Goal: Task Accomplishment & Management: Manage account settings

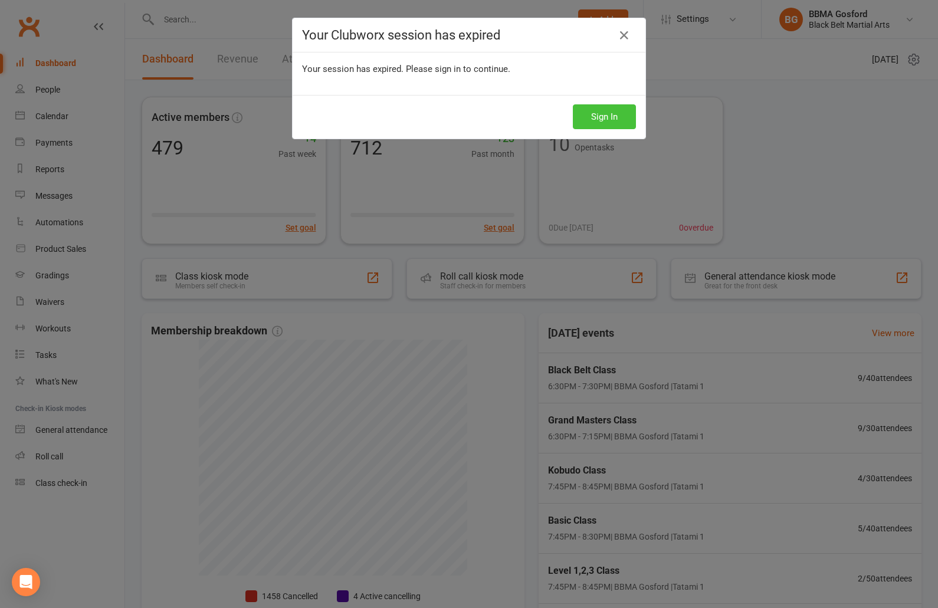
click at [612, 117] on button "Sign In" at bounding box center [604, 116] width 63 height 25
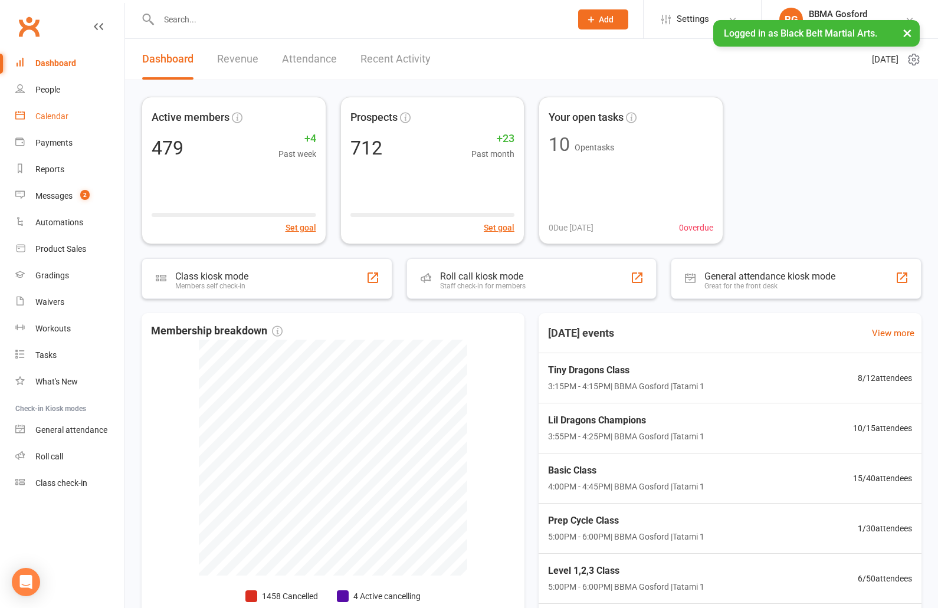
click at [50, 120] on div "Calendar" at bounding box center [51, 115] width 33 height 9
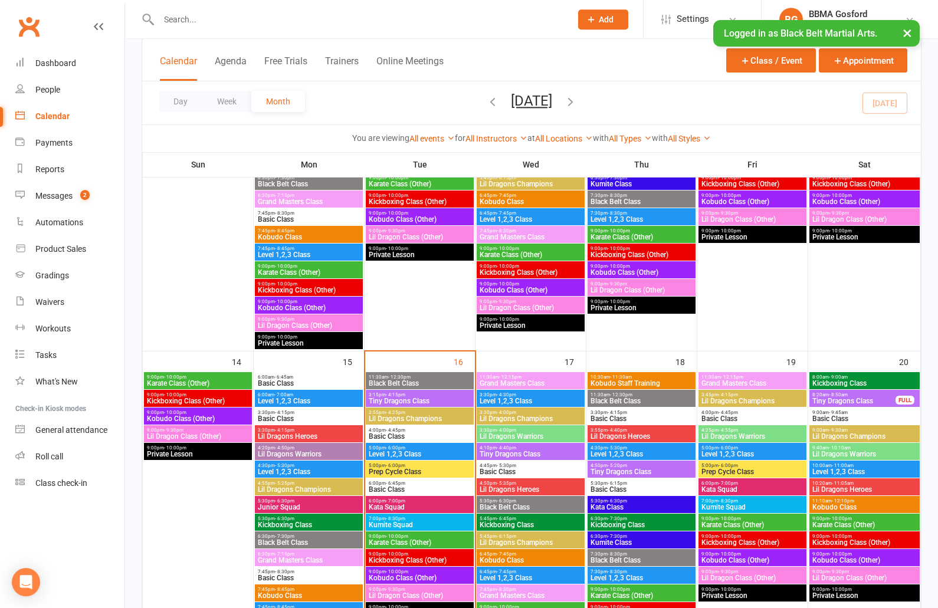
scroll to position [640, 0]
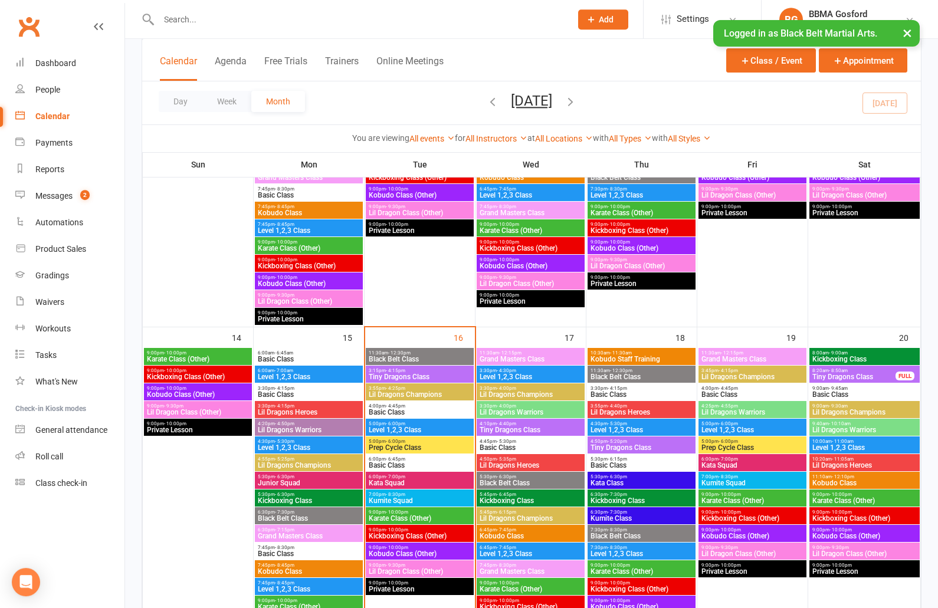
click at [299, 550] on span "Basic Class" at bounding box center [308, 553] width 103 height 7
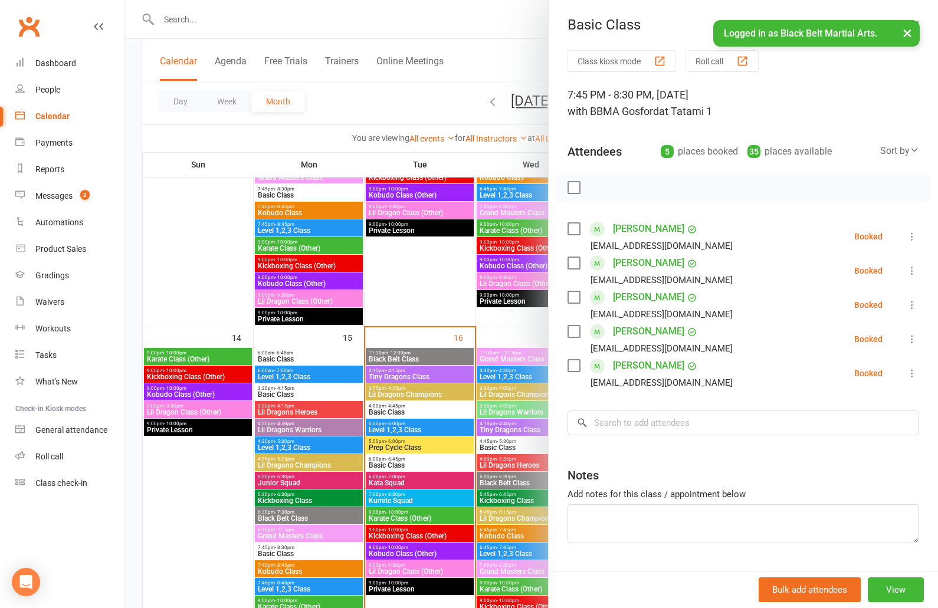
click at [723, 76] on div "Class kiosk mode Roll call 7:45 PM - 8:30 PM, Monday, September, 15, 2025 with …" at bounding box center [743, 326] width 389 height 552
click at [716, 63] on button "Roll call" at bounding box center [722, 61] width 73 height 22
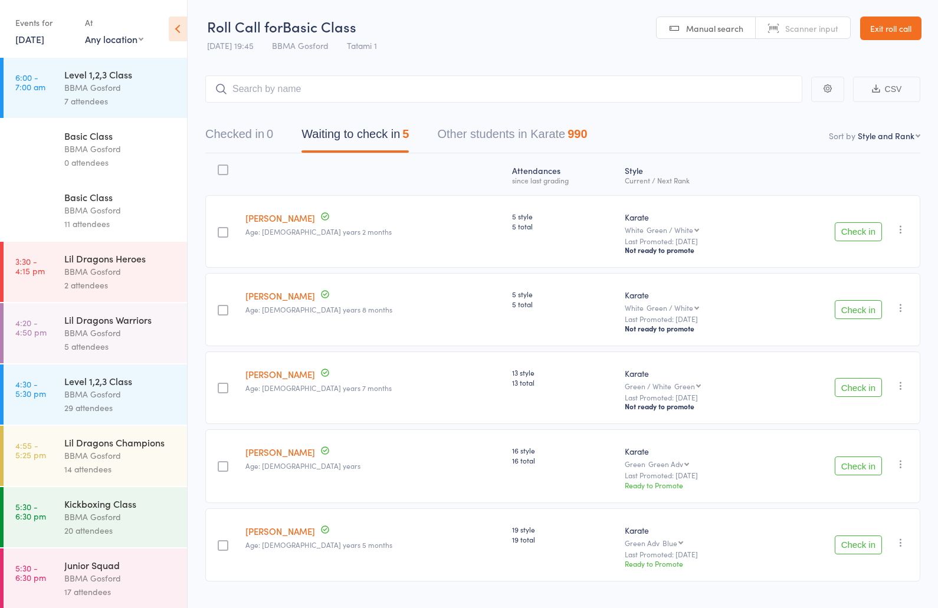
click at [871, 238] on button "Check in" at bounding box center [858, 231] width 47 height 19
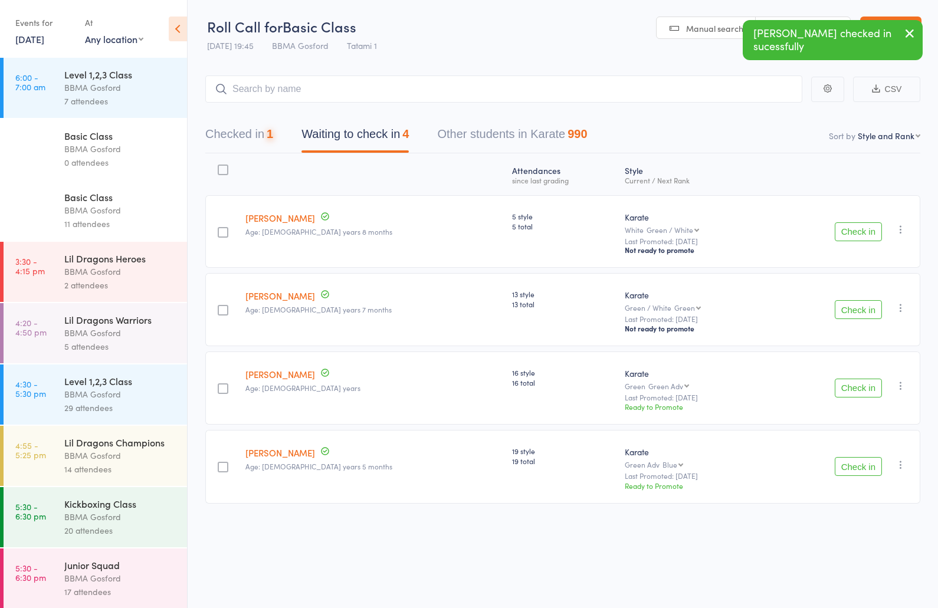
click at [871, 238] on button "Check in" at bounding box center [858, 231] width 47 height 19
click at [847, 314] on button "Check in" at bounding box center [858, 310] width 47 height 19
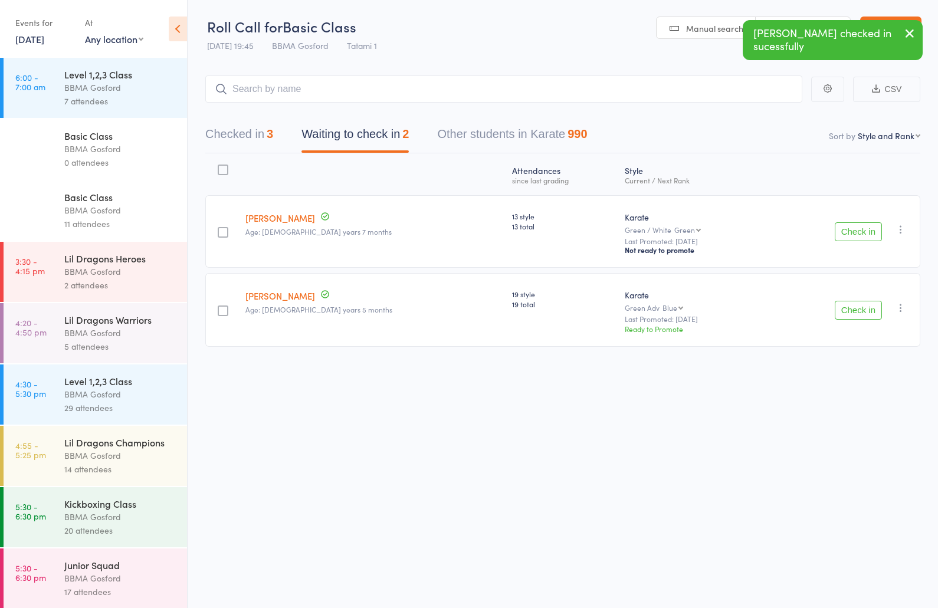
click at [847, 314] on button "Check in" at bounding box center [858, 310] width 47 height 19
click at [288, 96] on input "search" at bounding box center [503, 89] width 597 height 27
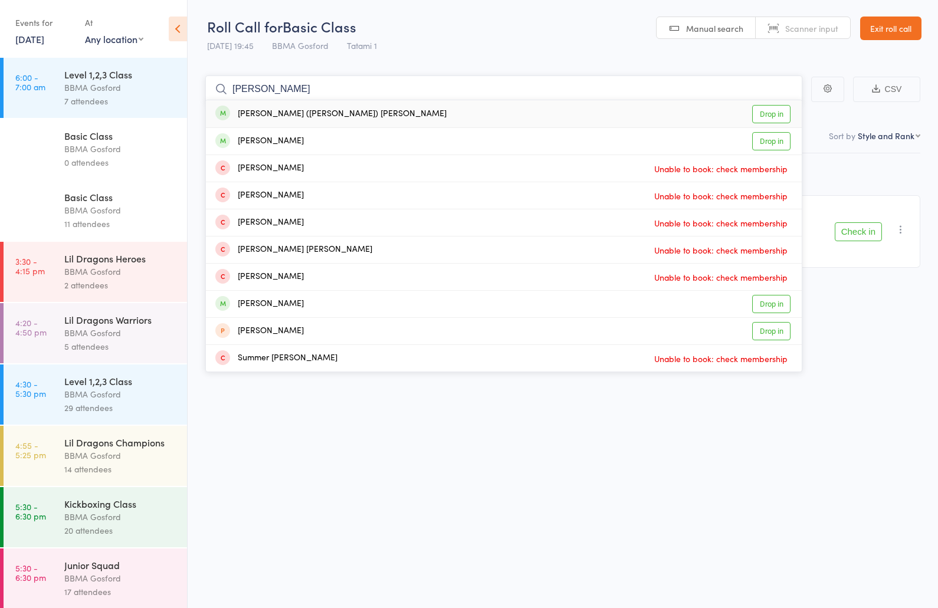
type input "connie"
click at [767, 110] on link "Drop in" at bounding box center [771, 114] width 38 height 18
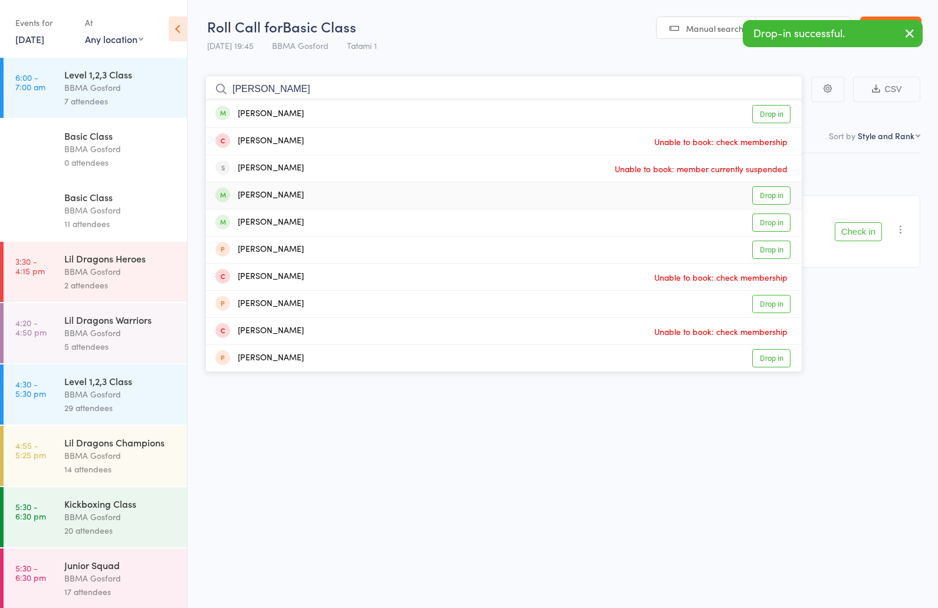
type input "julie"
click at [771, 201] on link "Drop in" at bounding box center [771, 195] width 38 height 18
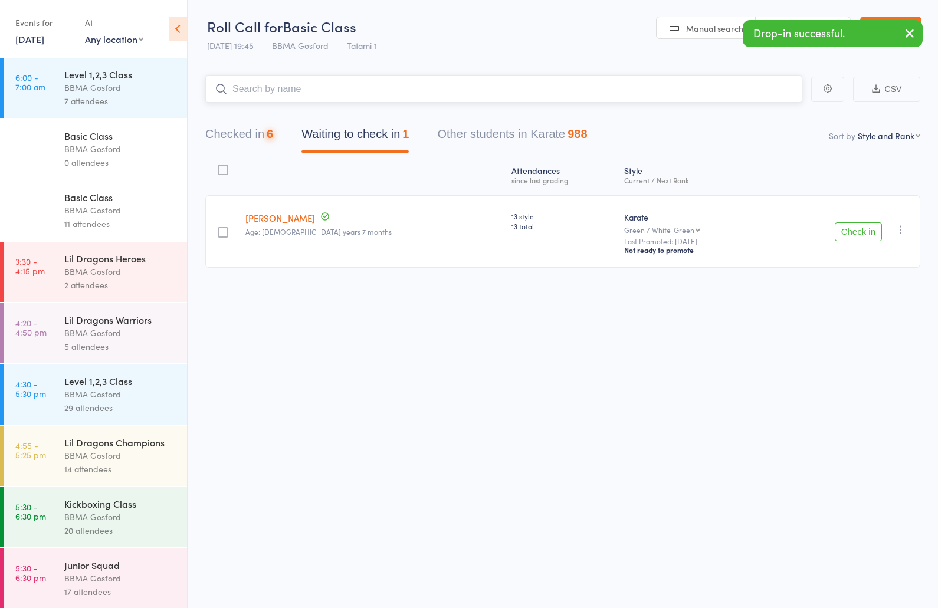
click at [268, 145] on button "Checked in 6" at bounding box center [239, 137] width 68 height 31
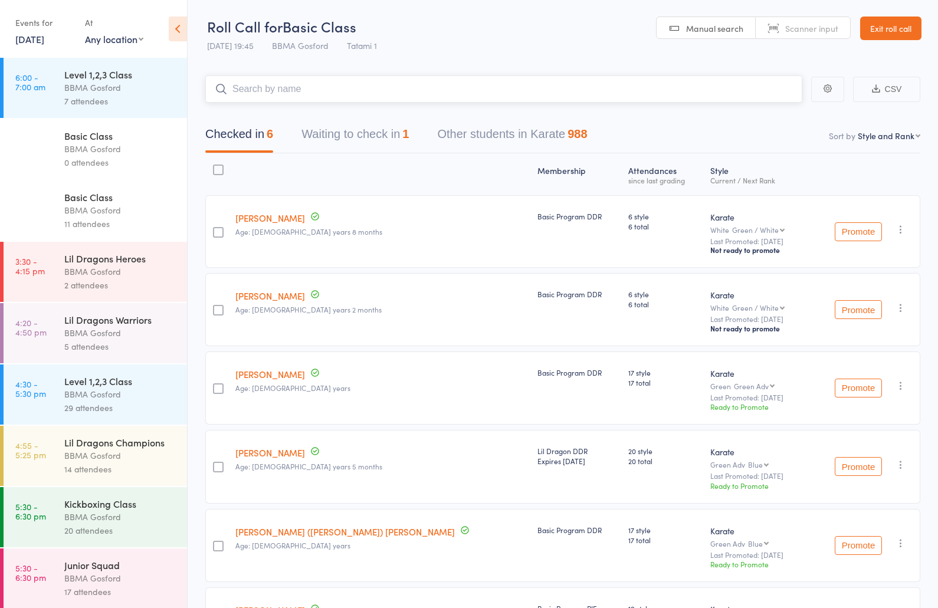
click at [336, 145] on button "Waiting to check in 1" at bounding box center [354, 137] width 107 height 31
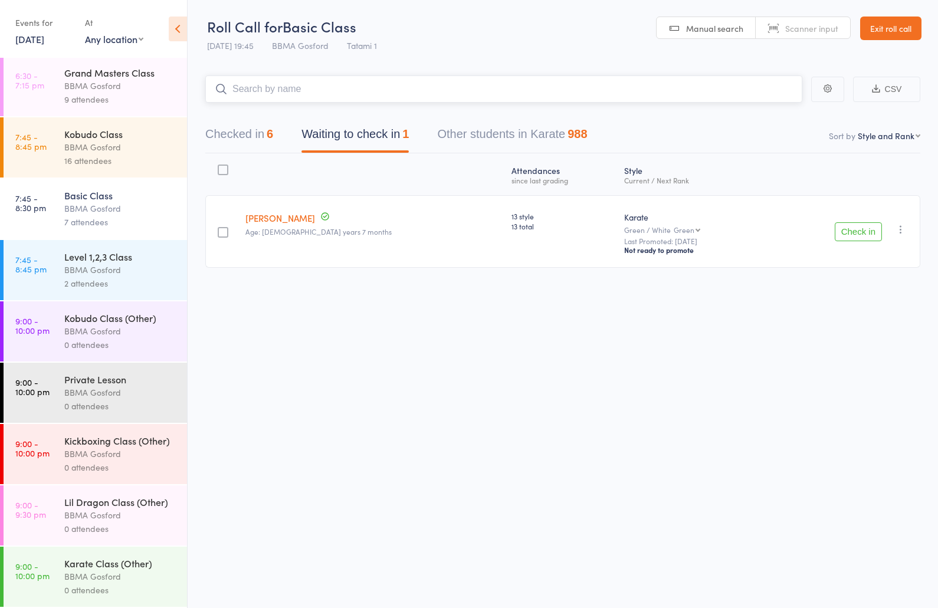
scroll to position [627, 0]
click at [94, 256] on div "Level 1,2,3 Class" at bounding box center [120, 256] width 113 height 13
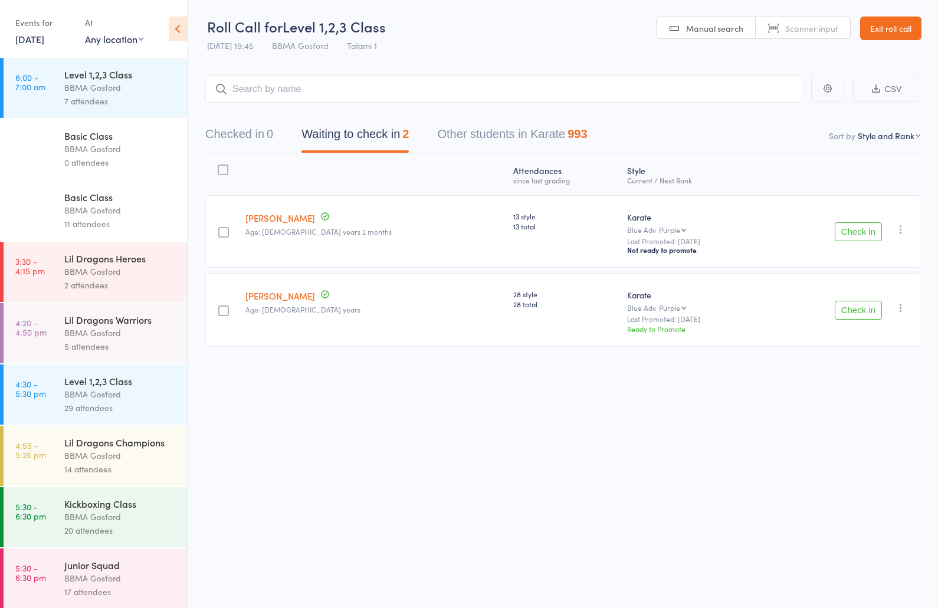
click at [854, 231] on button "Check in" at bounding box center [858, 231] width 47 height 19
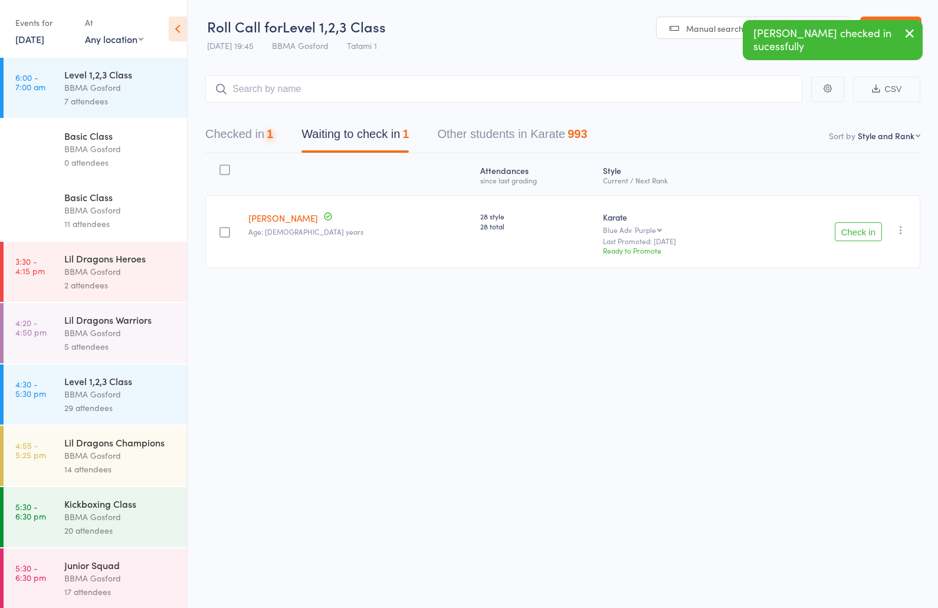
click at [858, 234] on button "Check in" at bounding box center [858, 231] width 47 height 19
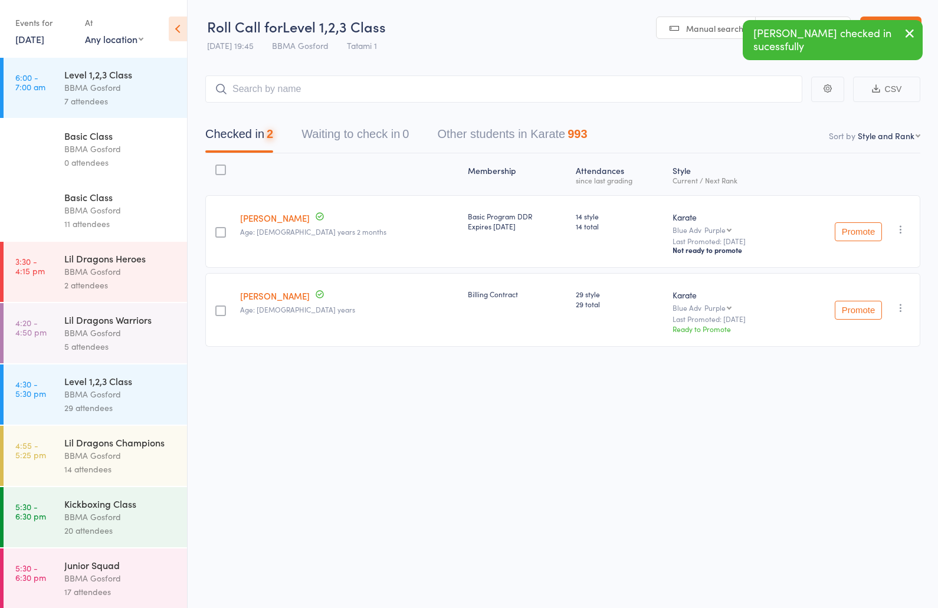
drag, startPoint x: 281, startPoint y: 103, endPoint x: 280, endPoint y: 96, distance: 7.9
click at [281, 103] on div "Checked in 2 Waiting to check in 0 Other students in Karate 993" at bounding box center [562, 128] width 715 height 51
click at [279, 91] on input "search" at bounding box center [503, 89] width 597 height 27
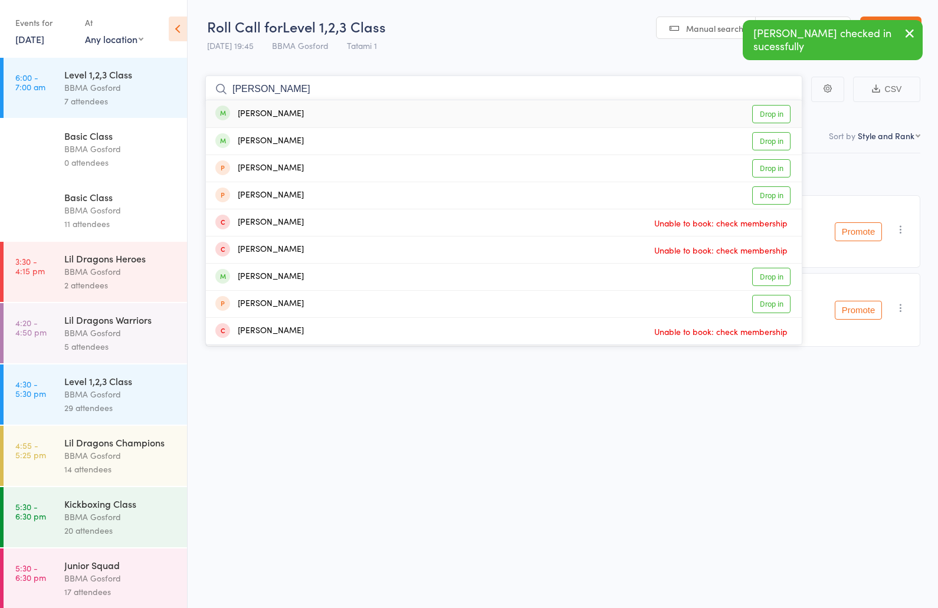
type input "rodney"
click at [759, 112] on link "Drop in" at bounding box center [771, 114] width 38 height 18
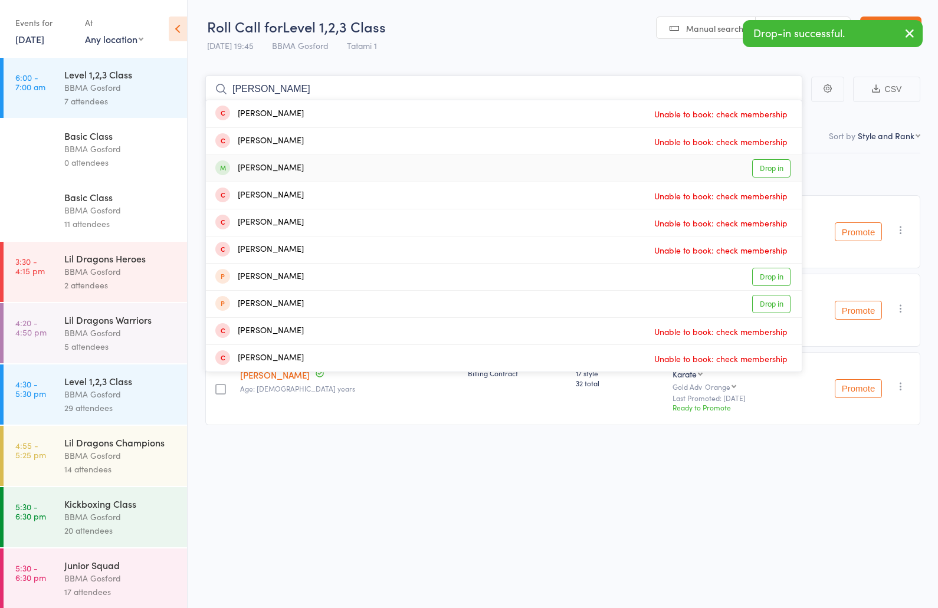
type input "cameron"
click at [760, 174] on link "Drop in" at bounding box center [771, 168] width 38 height 18
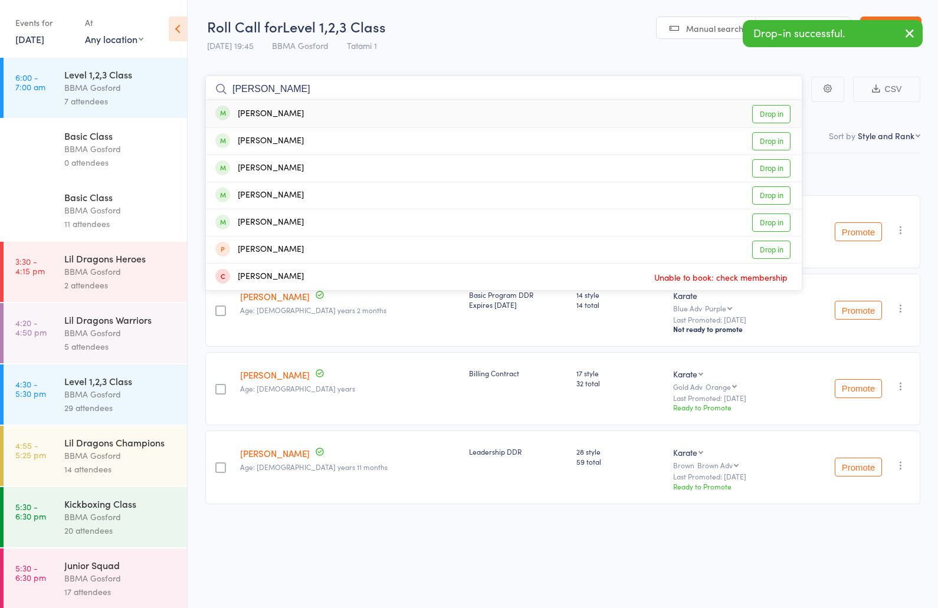
type input "ayres"
click at [769, 117] on link "Drop in" at bounding box center [771, 114] width 38 height 18
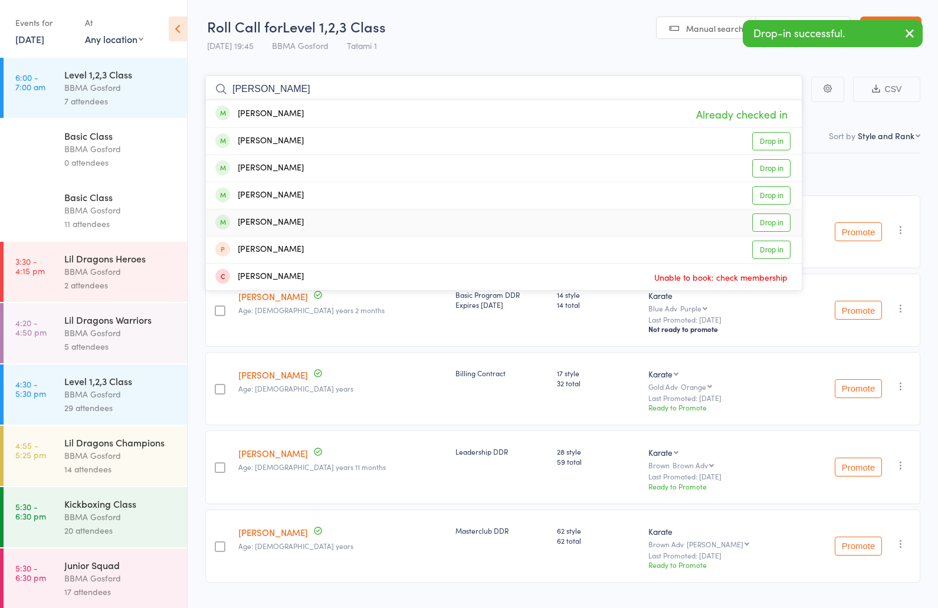
type input "ayres"
click at [768, 222] on link "Drop in" at bounding box center [771, 223] width 38 height 18
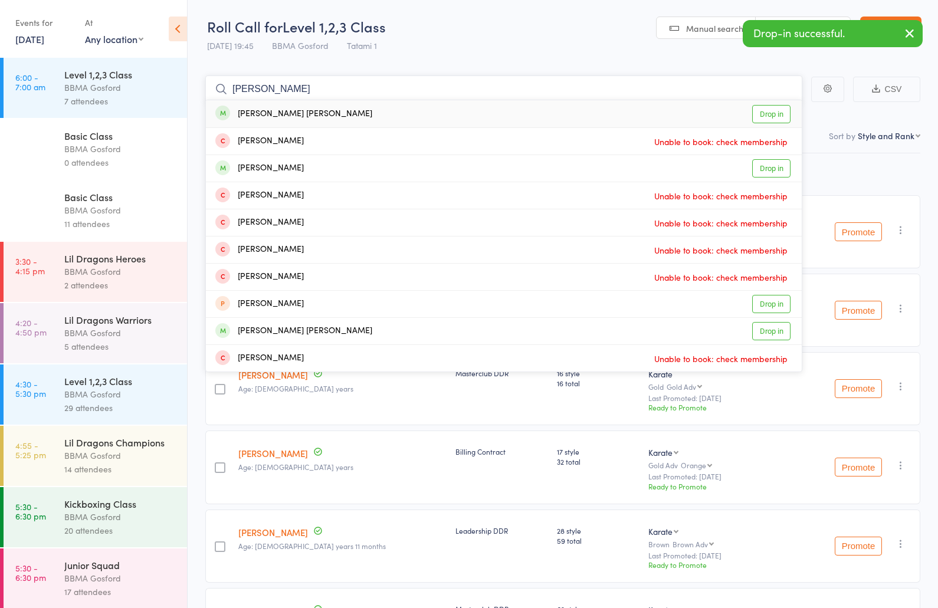
type input "shravan"
click at [775, 111] on link "Drop in" at bounding box center [771, 114] width 38 height 18
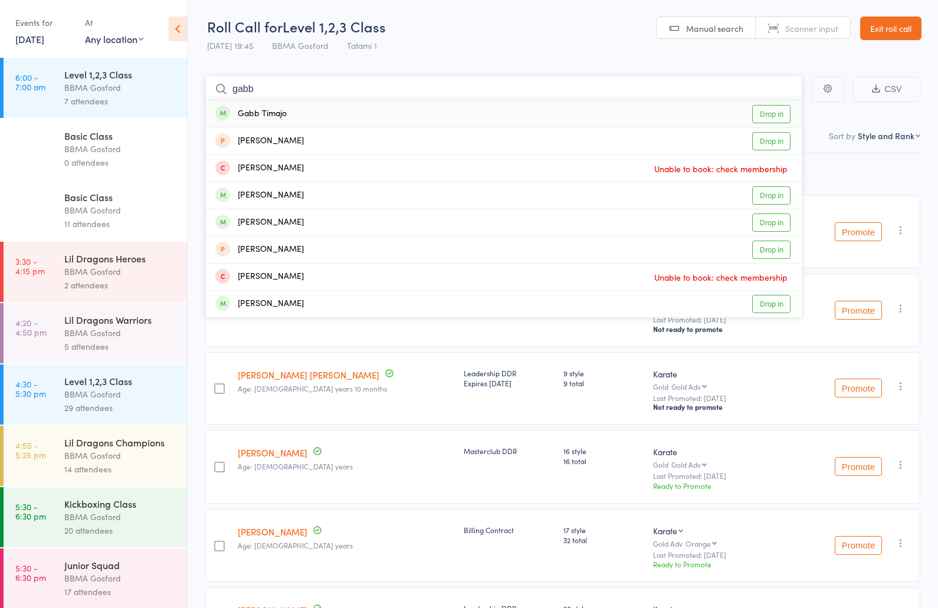
type input "gabb"
click at [770, 107] on link "Drop in" at bounding box center [771, 114] width 38 height 18
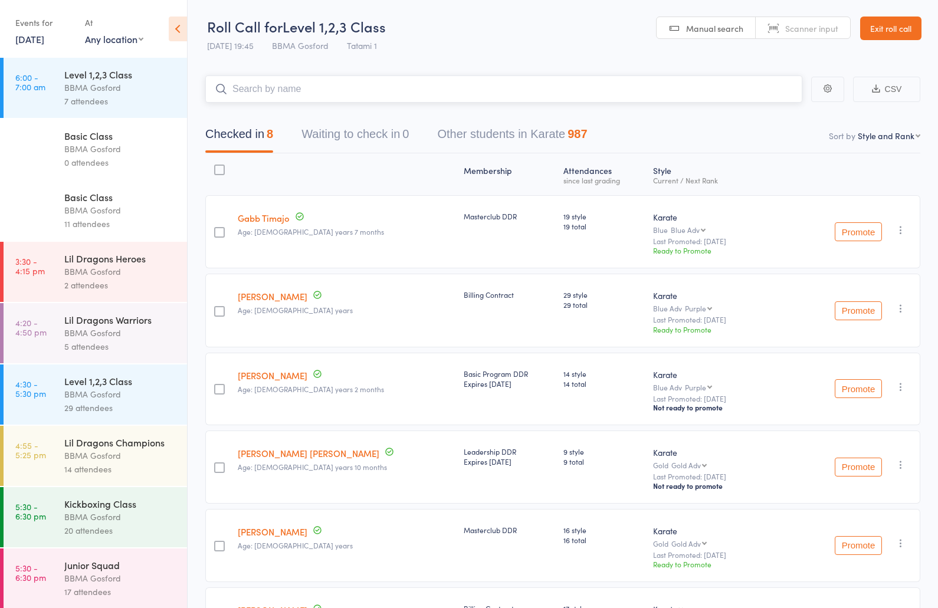
click at [347, 143] on button "Waiting to check in 0" at bounding box center [354, 137] width 107 height 31
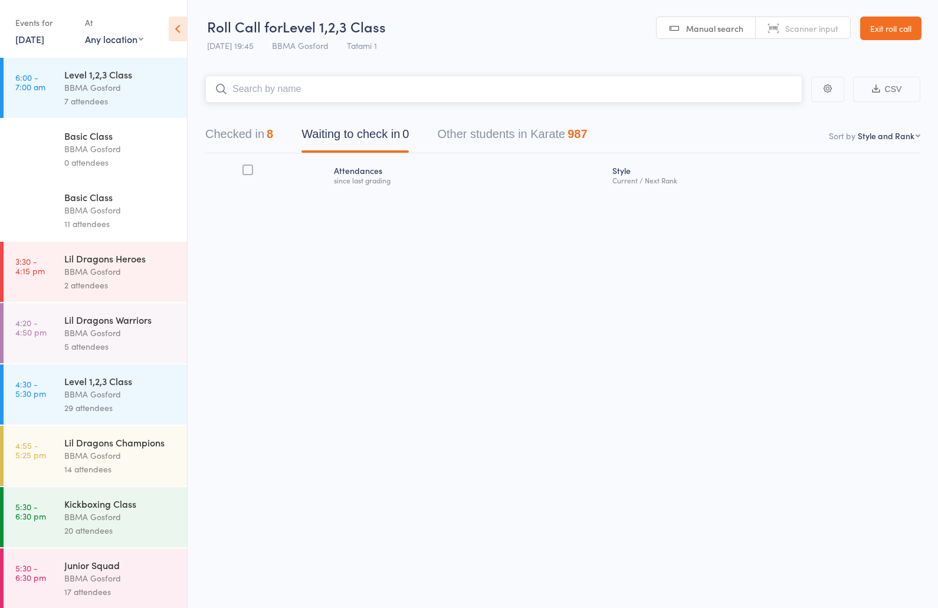
click at [241, 139] on button "Checked in 8" at bounding box center [239, 137] width 68 height 31
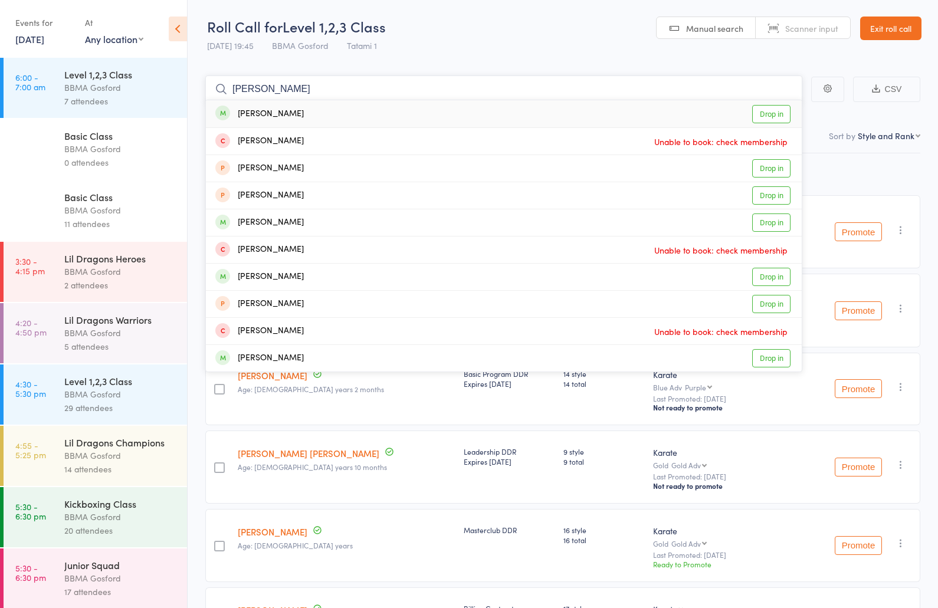
type input "harry"
click at [770, 113] on link "Drop in" at bounding box center [771, 114] width 38 height 18
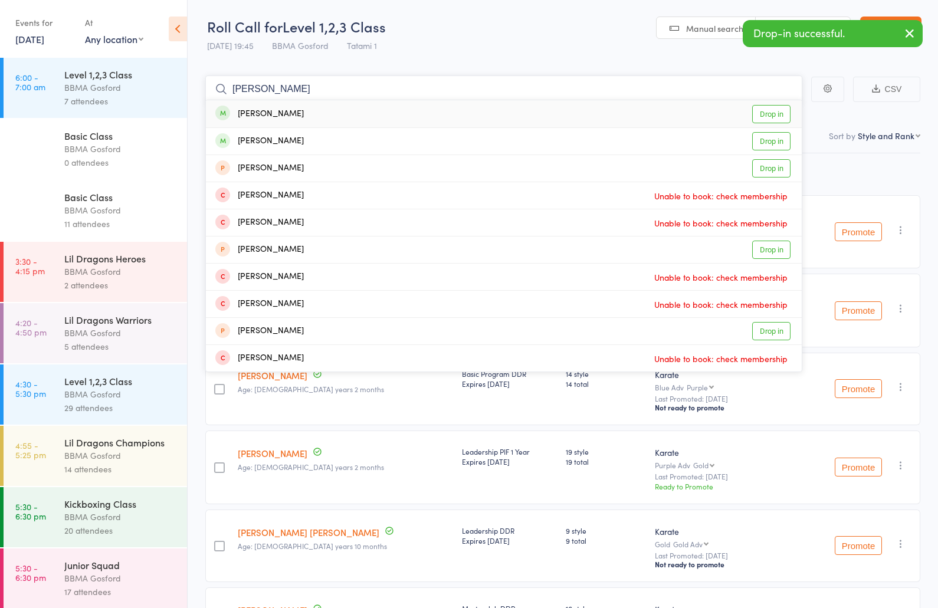
type input "john"
click at [774, 117] on link "Drop in" at bounding box center [771, 114] width 38 height 18
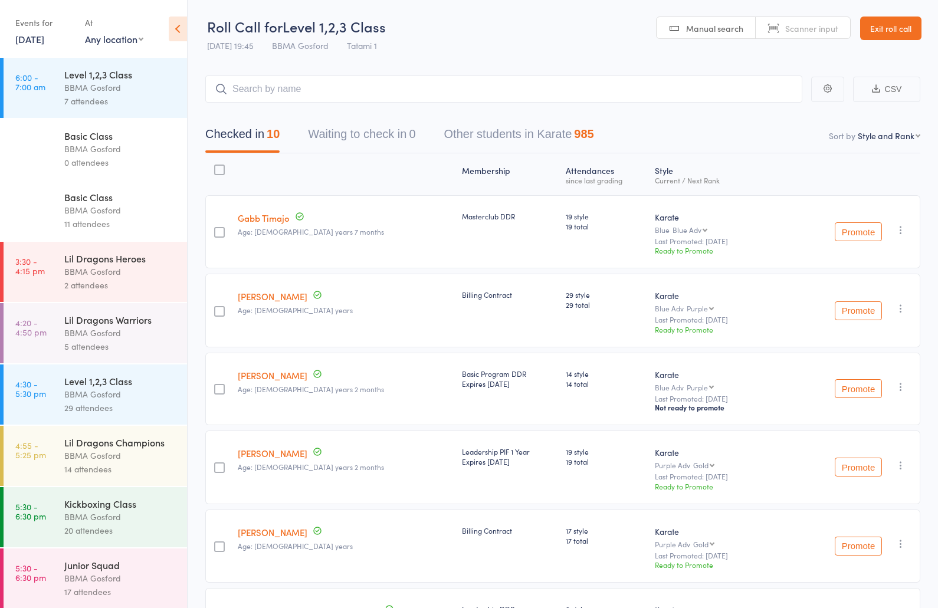
click at [898, 27] on link "Exit roll call" at bounding box center [890, 29] width 61 height 24
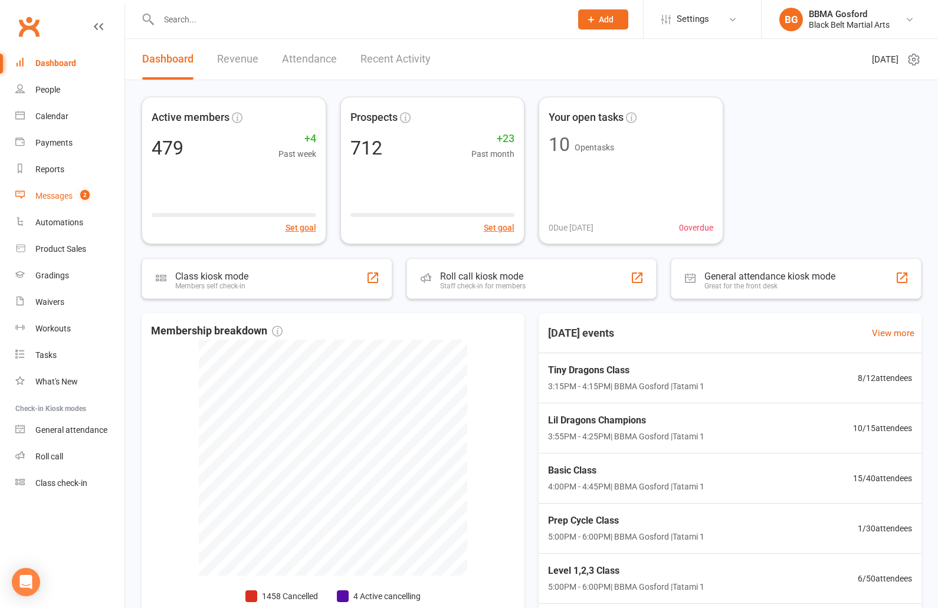
click at [73, 199] on div "Messages" at bounding box center [53, 195] width 37 height 9
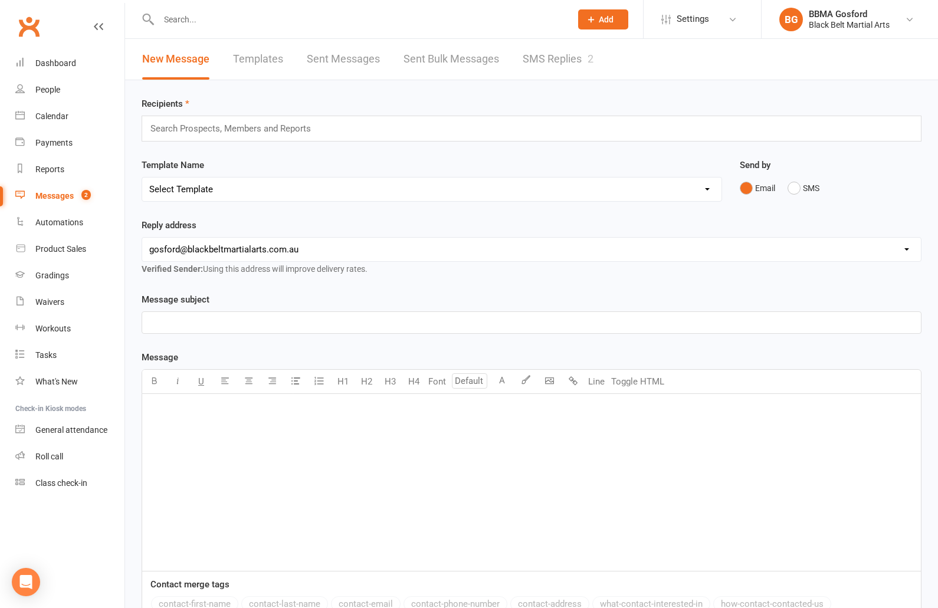
click at [565, 66] on link "SMS Replies 2" at bounding box center [558, 59] width 71 height 41
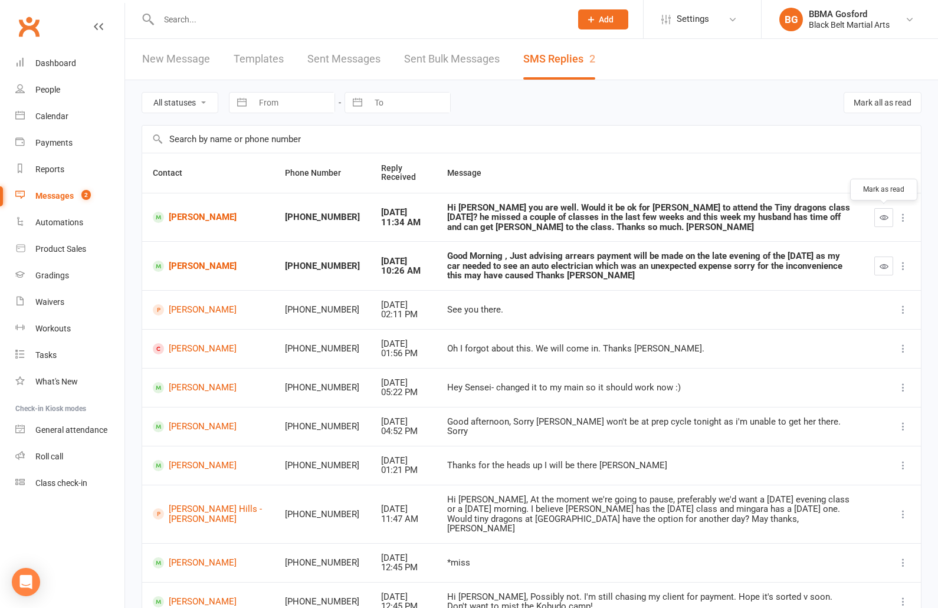
click at [885, 217] on icon "button" at bounding box center [884, 217] width 9 height 9
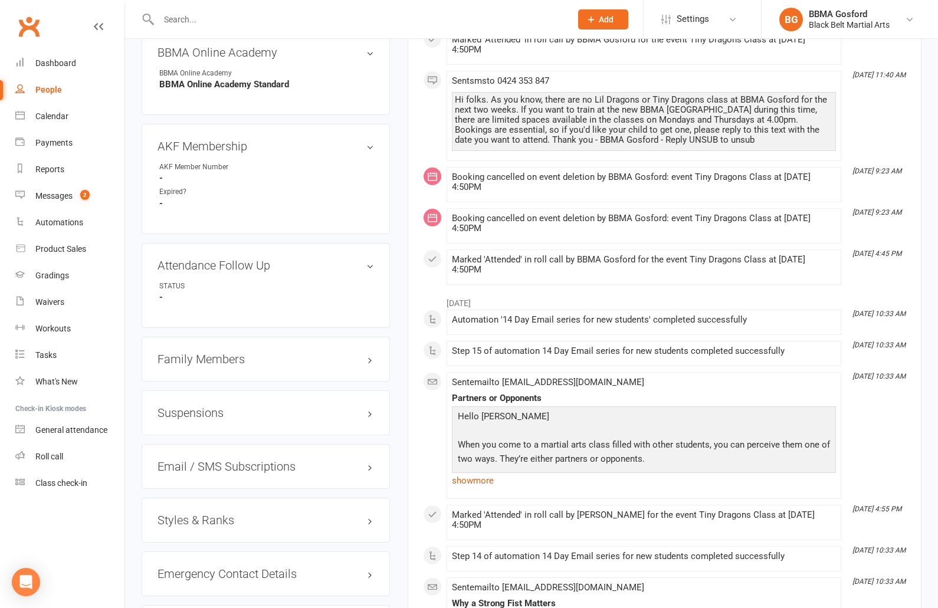
scroll to position [694, 0]
click at [199, 579] on h3 "Emergency Contact Details edit" at bounding box center [266, 572] width 217 height 13
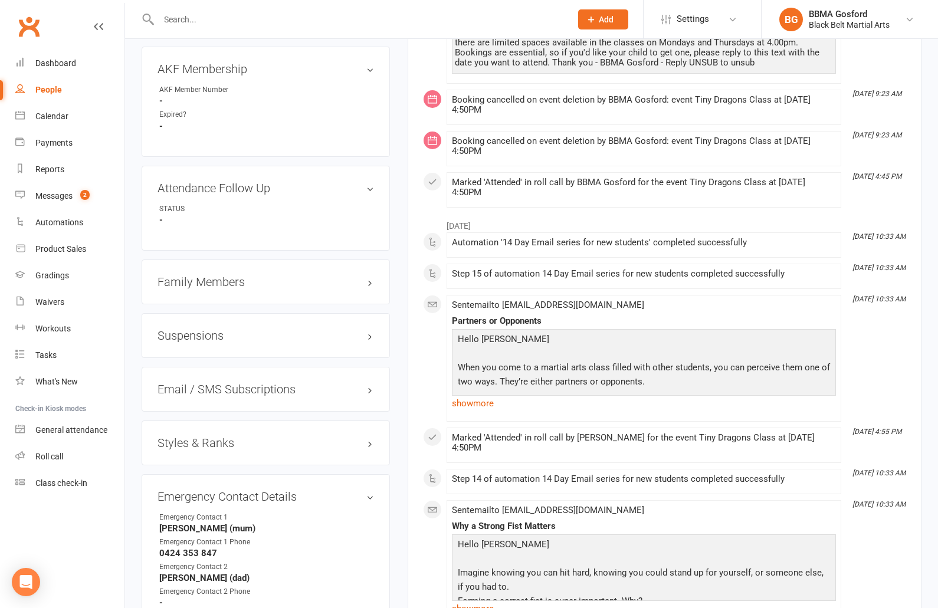
scroll to position [0, 0]
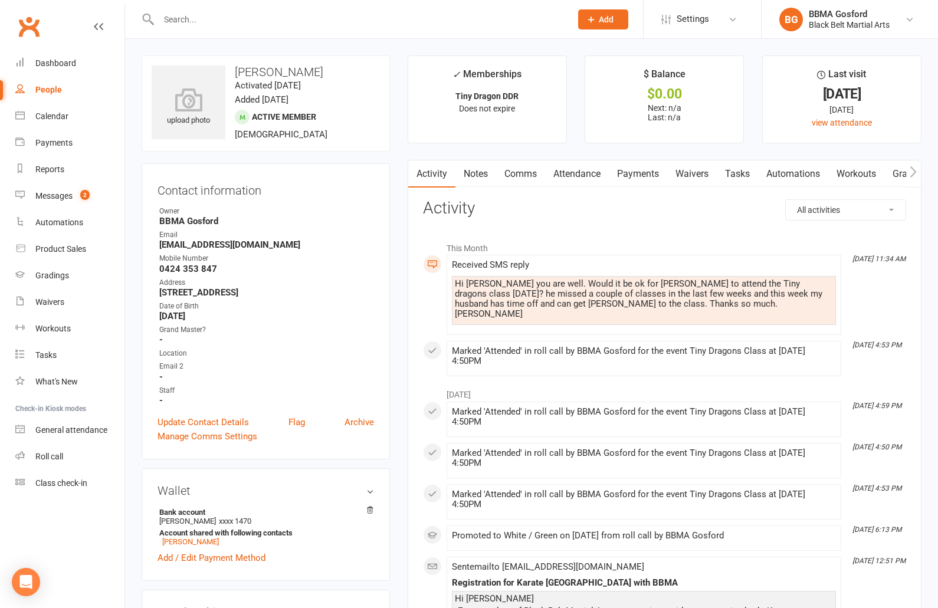
click at [519, 174] on link "Comms" at bounding box center [520, 173] width 49 height 27
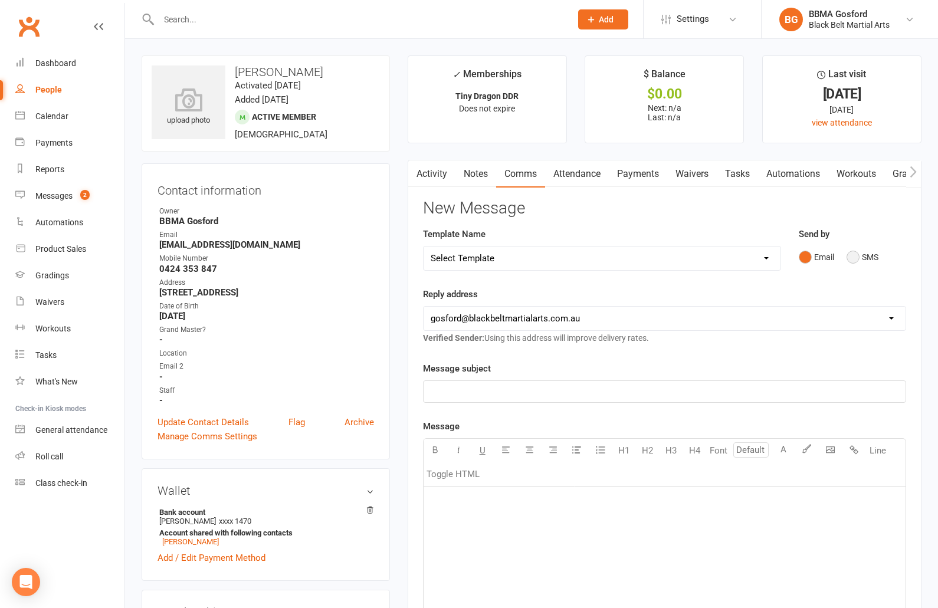
drag, startPoint x: 858, startPoint y: 261, endPoint x: 836, endPoint y: 270, distance: 24.3
click at [858, 261] on button "SMS" at bounding box center [863, 257] width 32 height 22
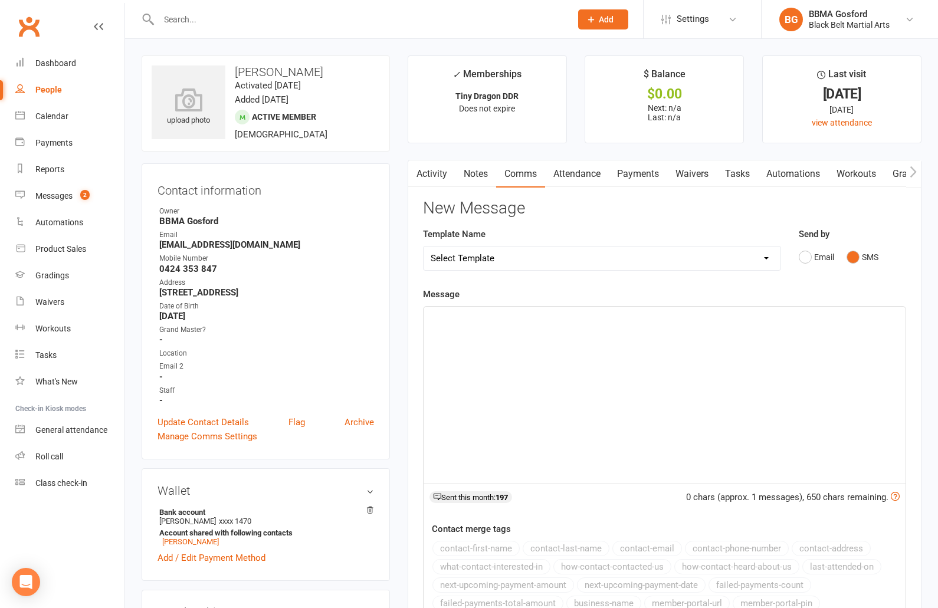
click at [553, 391] on div "﻿" at bounding box center [665, 395] width 482 height 177
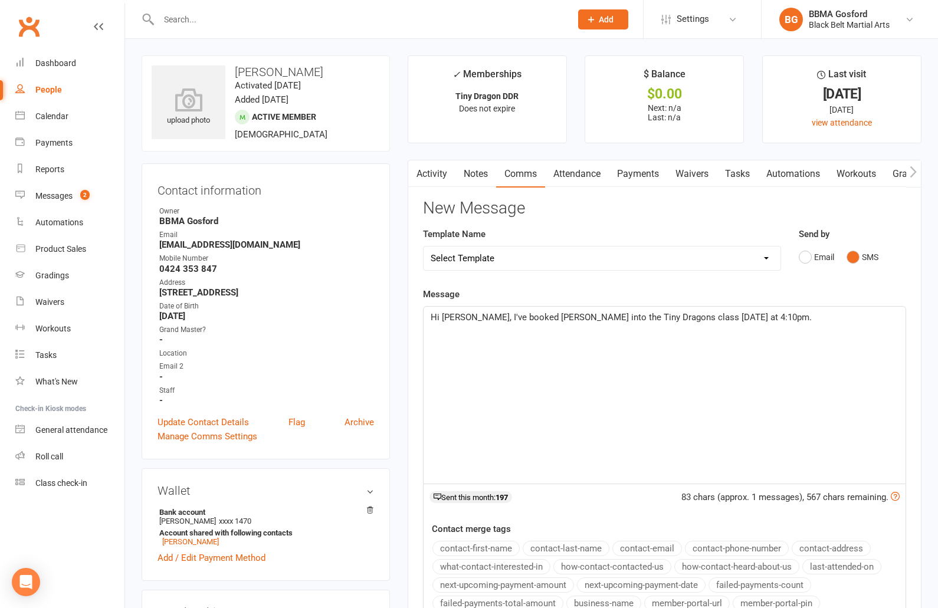
click at [438, 181] on link "Activity" at bounding box center [431, 173] width 47 height 27
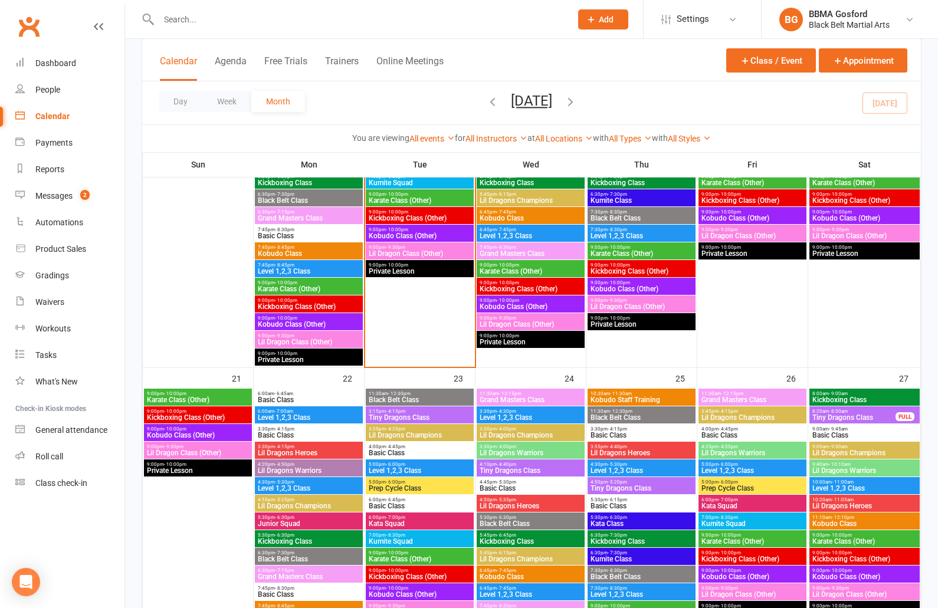
scroll to position [998, 0]
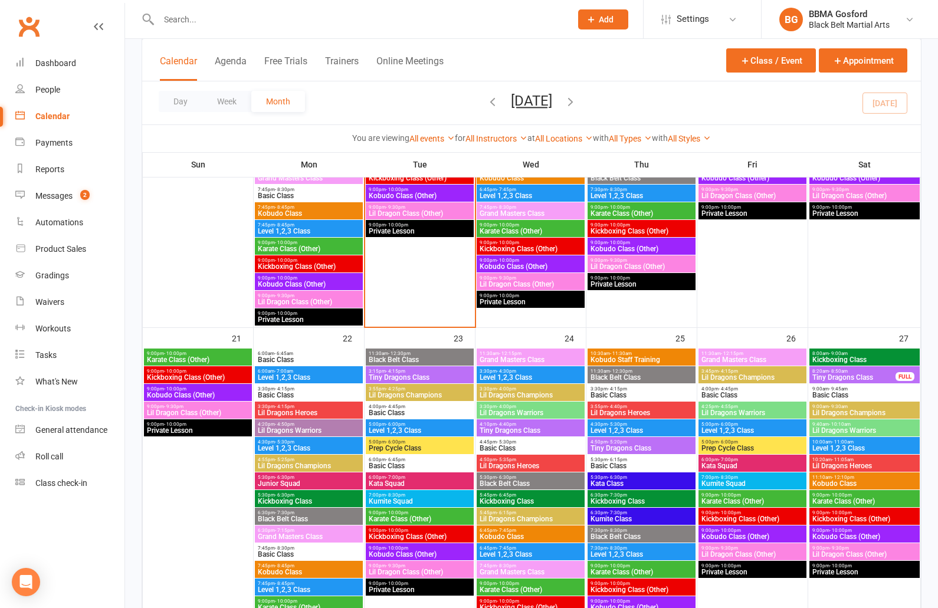
click at [286, 461] on span "- 5:25pm" at bounding box center [284, 459] width 19 height 5
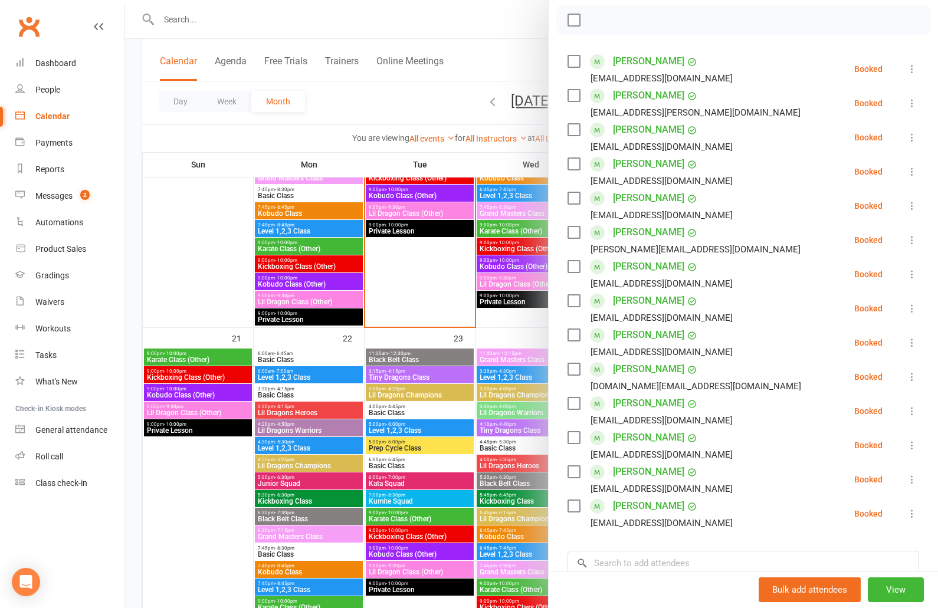
scroll to position [170, 0]
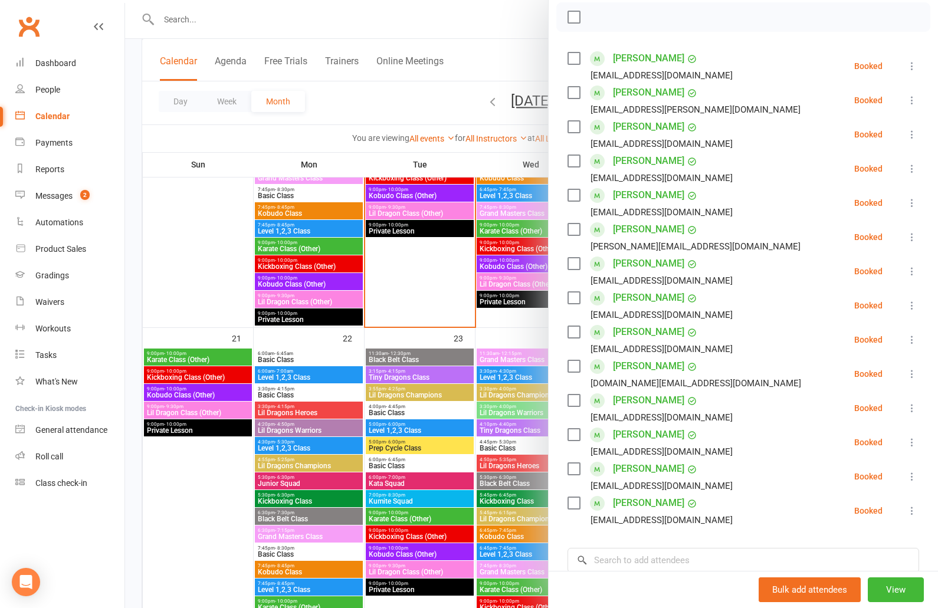
click at [910, 414] on icon at bounding box center [912, 408] width 12 height 12
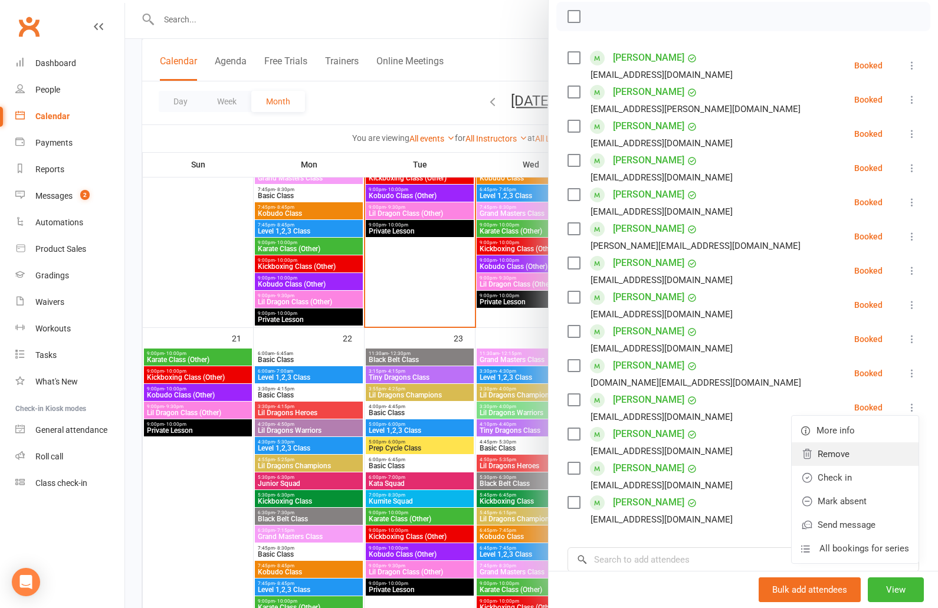
click at [868, 457] on link "Remove" at bounding box center [855, 454] width 127 height 24
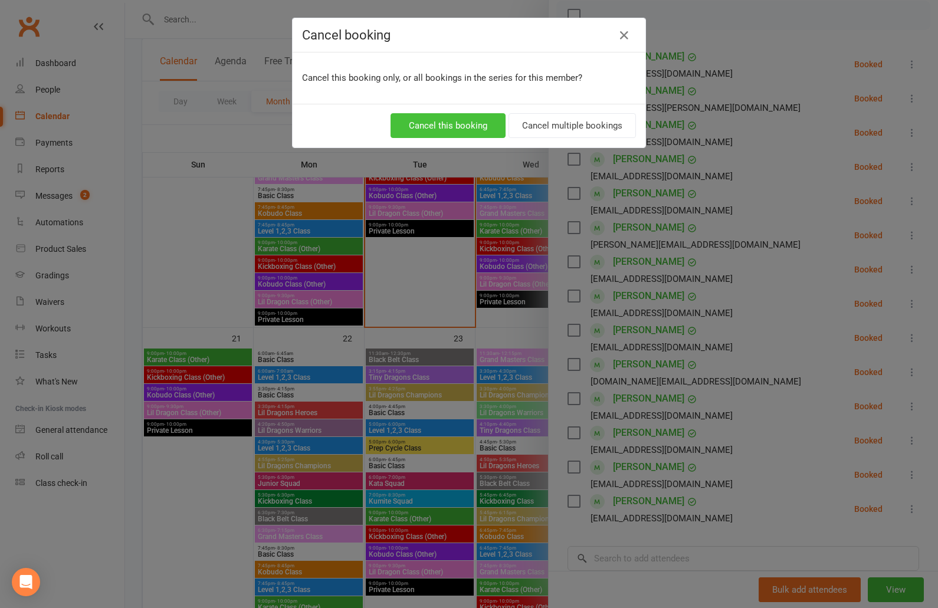
click at [465, 137] on button "Cancel this booking" at bounding box center [448, 125] width 115 height 25
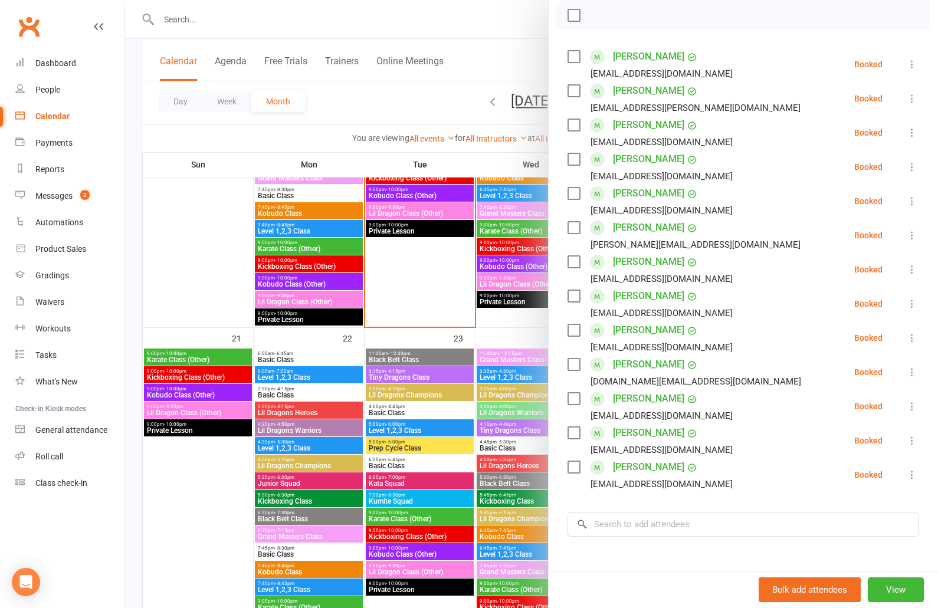
click at [914, 409] on icon at bounding box center [912, 407] width 12 height 12
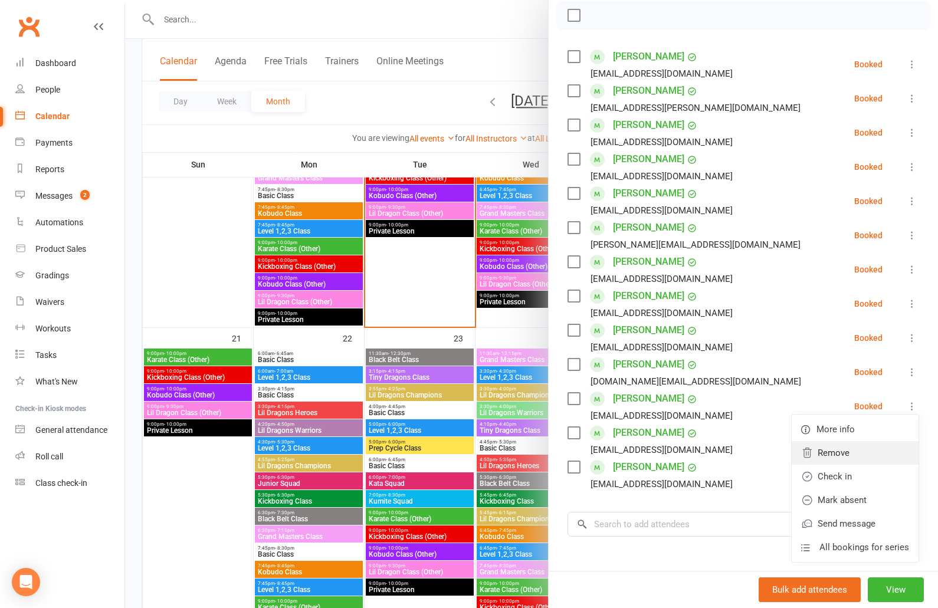
click at [855, 460] on link "Remove" at bounding box center [855, 453] width 127 height 24
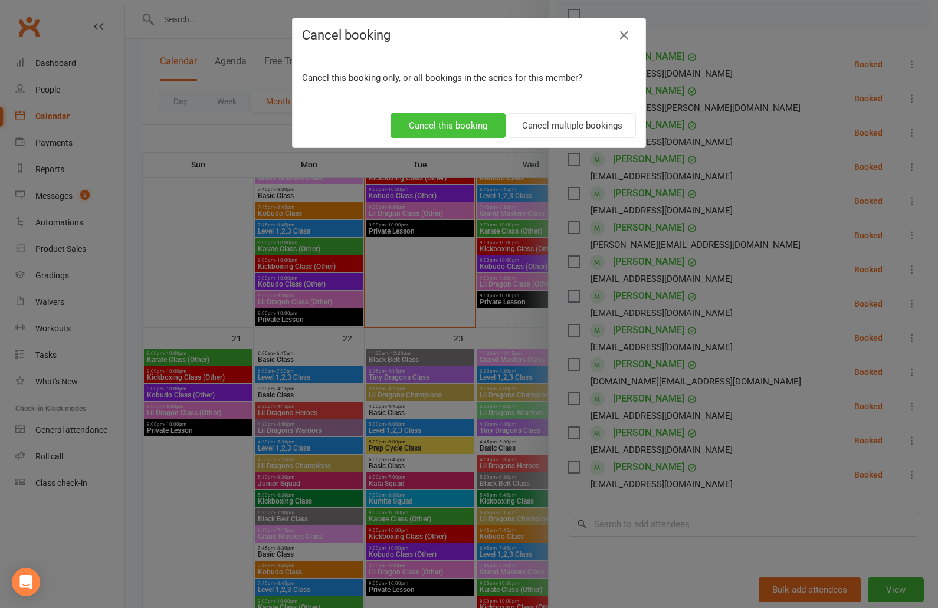
drag, startPoint x: 444, startPoint y: 126, endPoint x: 446, endPoint y: 136, distance: 9.6
click at [444, 127] on button "Cancel this booking" at bounding box center [448, 125] width 115 height 25
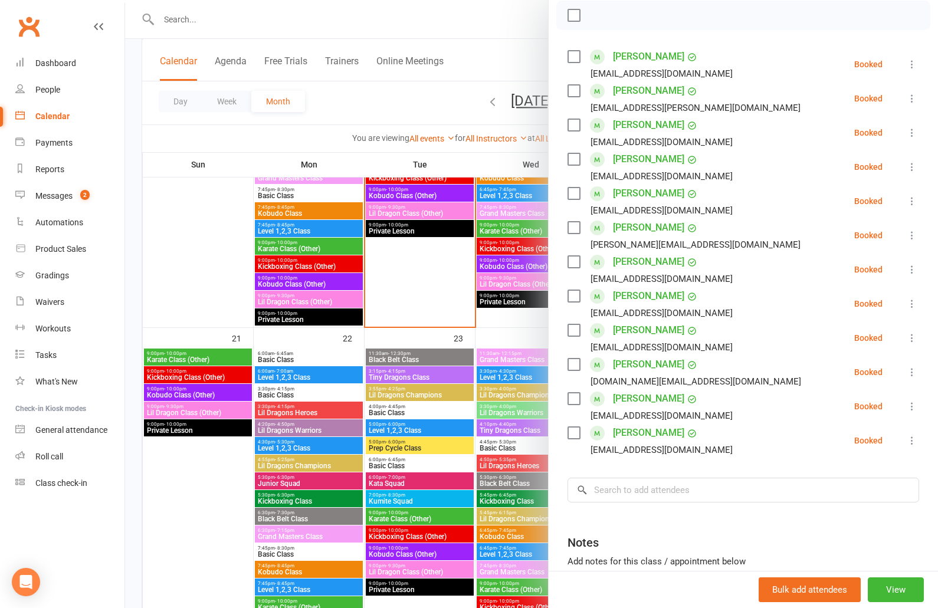
click at [451, 409] on div at bounding box center [531, 304] width 813 height 608
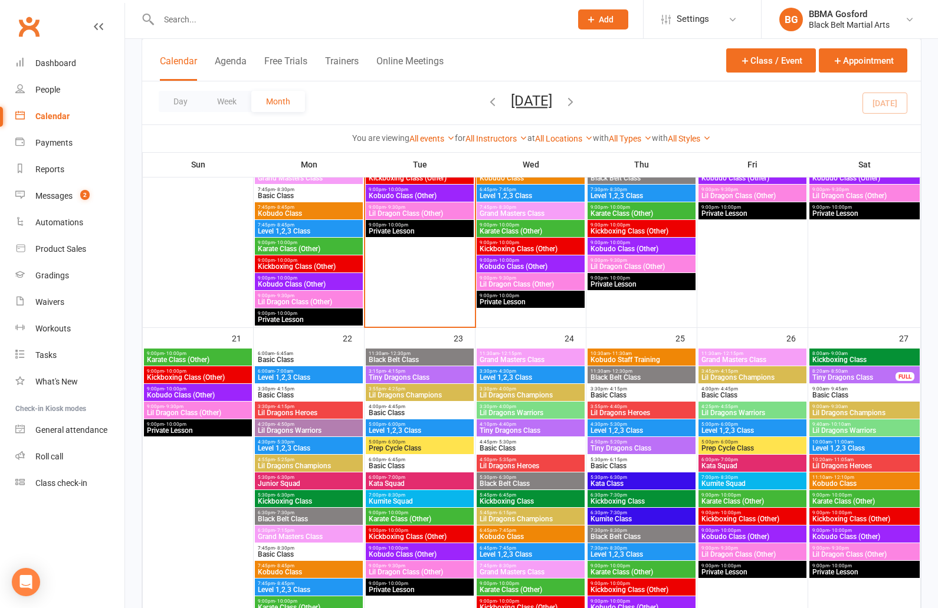
click at [881, 413] on span "Lil Dragons Champions" at bounding box center [865, 412] width 106 height 7
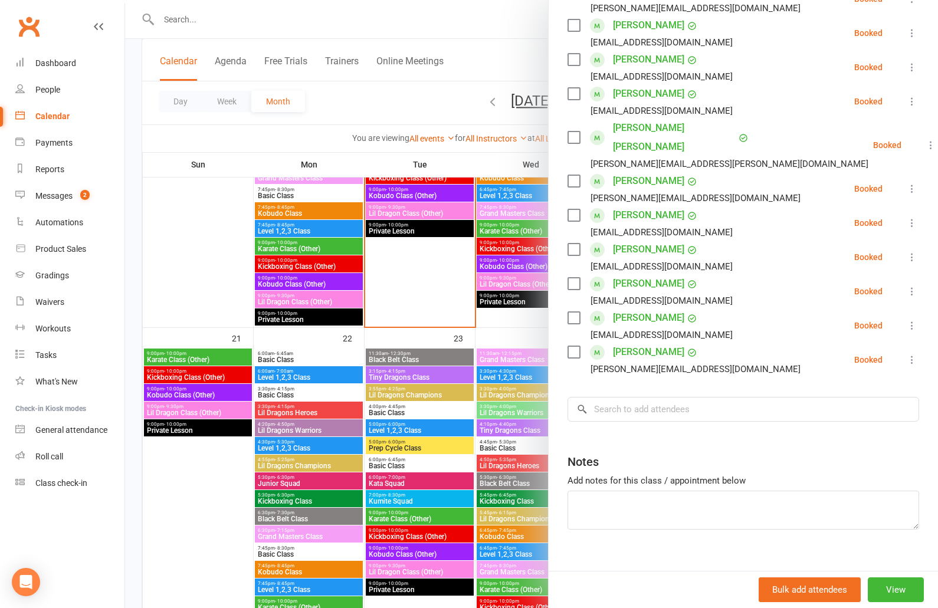
scroll to position [0, 0]
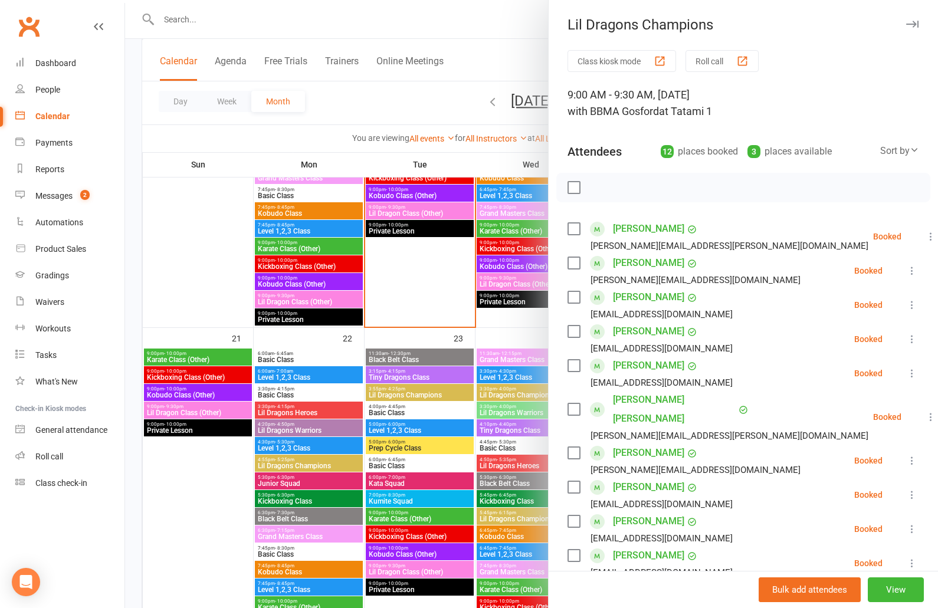
click at [454, 345] on div at bounding box center [531, 304] width 813 height 608
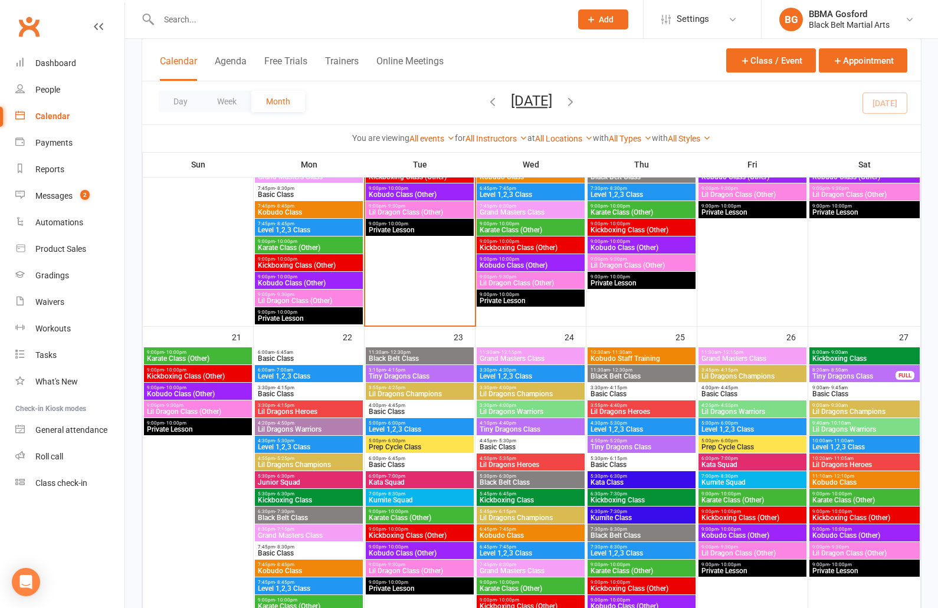
scroll to position [1002, 0]
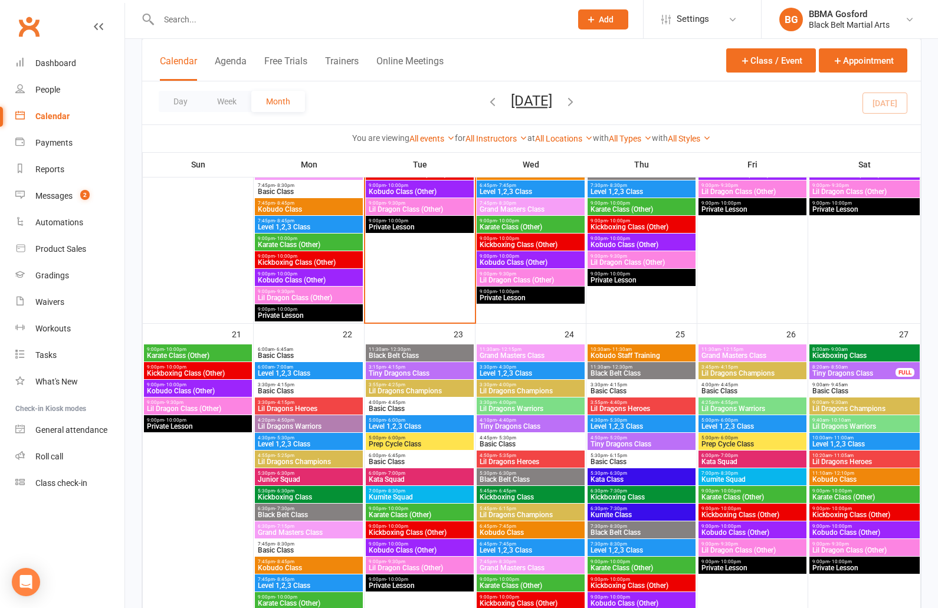
click at [739, 365] on span "3:45pm - 4:15pm" at bounding box center [752, 367] width 103 height 5
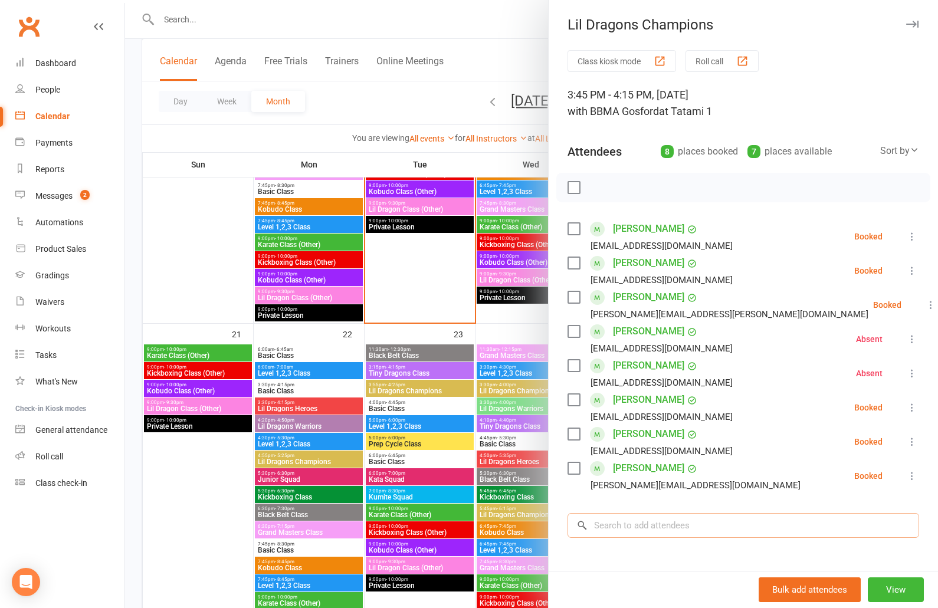
click at [658, 523] on input "search" at bounding box center [744, 525] width 352 height 25
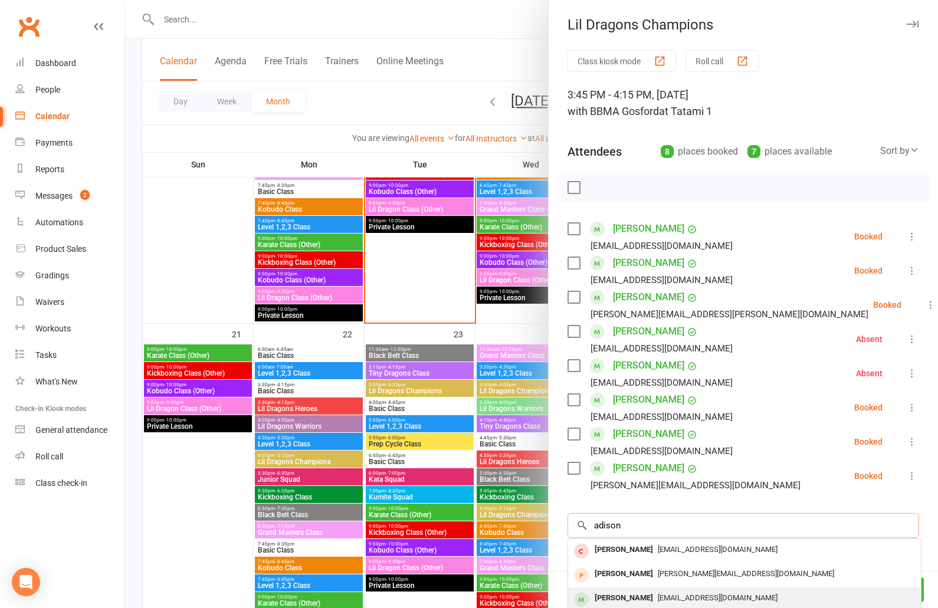
type input "adison"
click at [642, 599] on div "Addison Porter" at bounding box center [624, 598] width 68 height 17
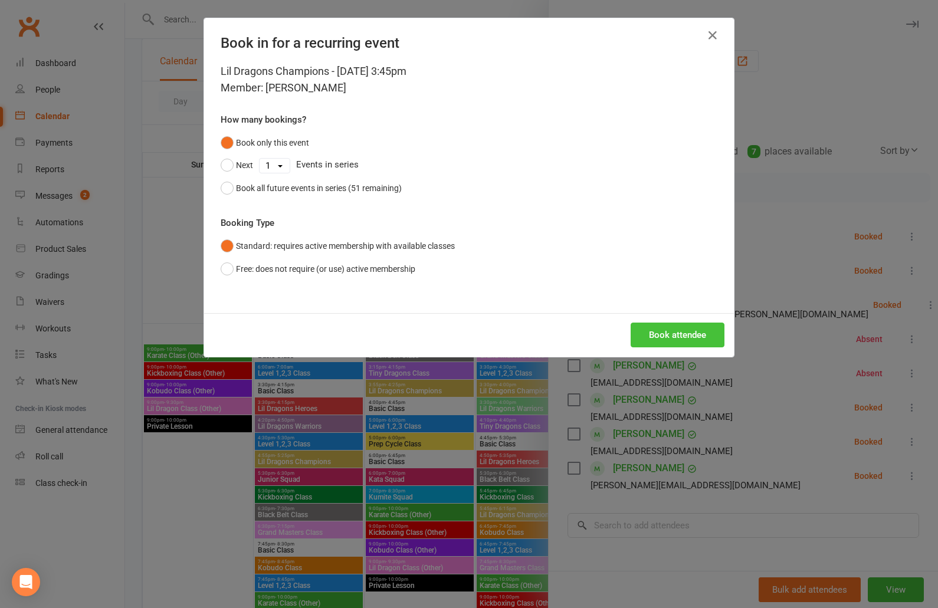
click at [677, 333] on button "Book attendee" at bounding box center [678, 335] width 94 height 25
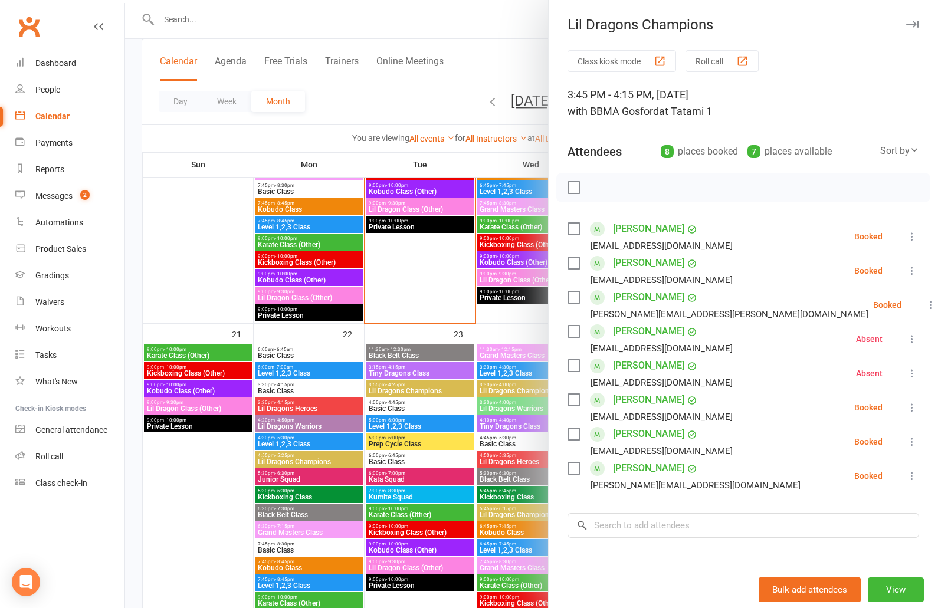
click at [422, 339] on div at bounding box center [531, 304] width 813 height 608
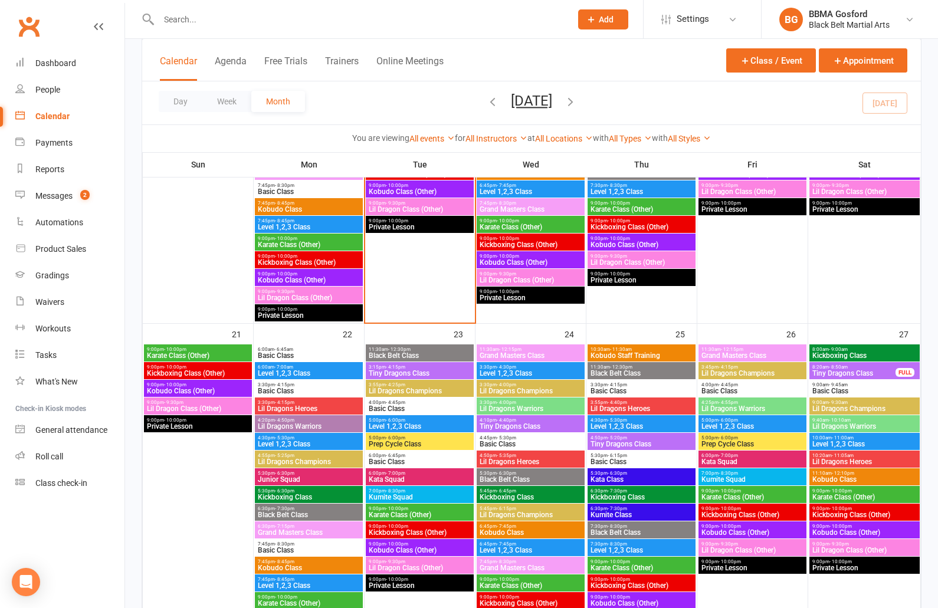
click at [739, 368] on span "3:45pm - 4:15pm" at bounding box center [752, 367] width 103 height 5
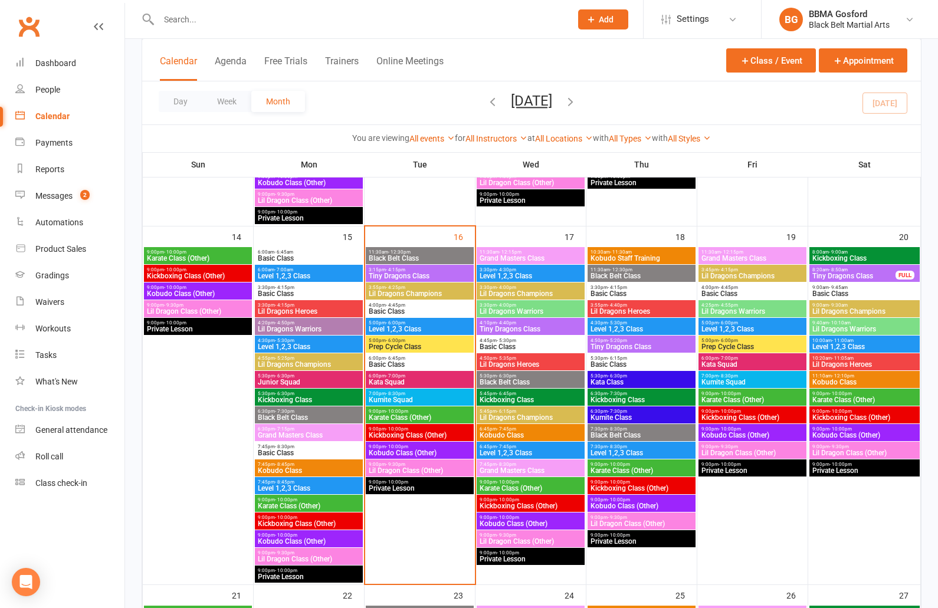
scroll to position [740, 0]
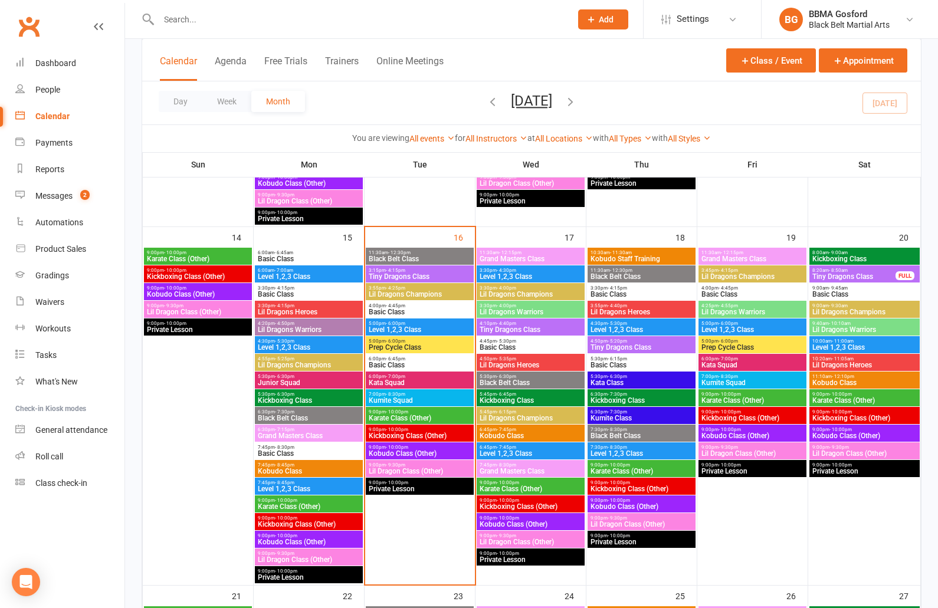
click at [536, 330] on span "Tiny Dragons Class" at bounding box center [530, 329] width 103 height 7
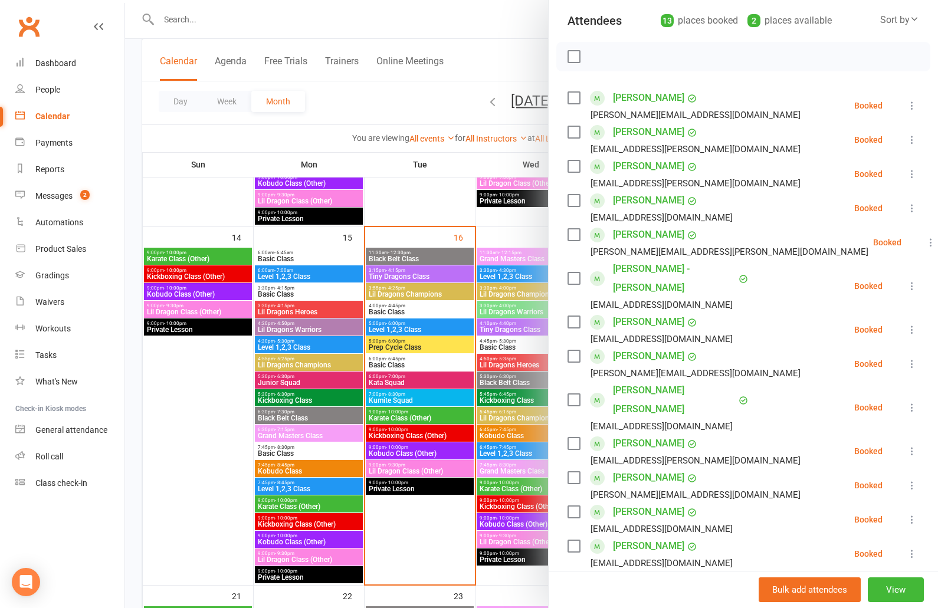
scroll to position [123, 0]
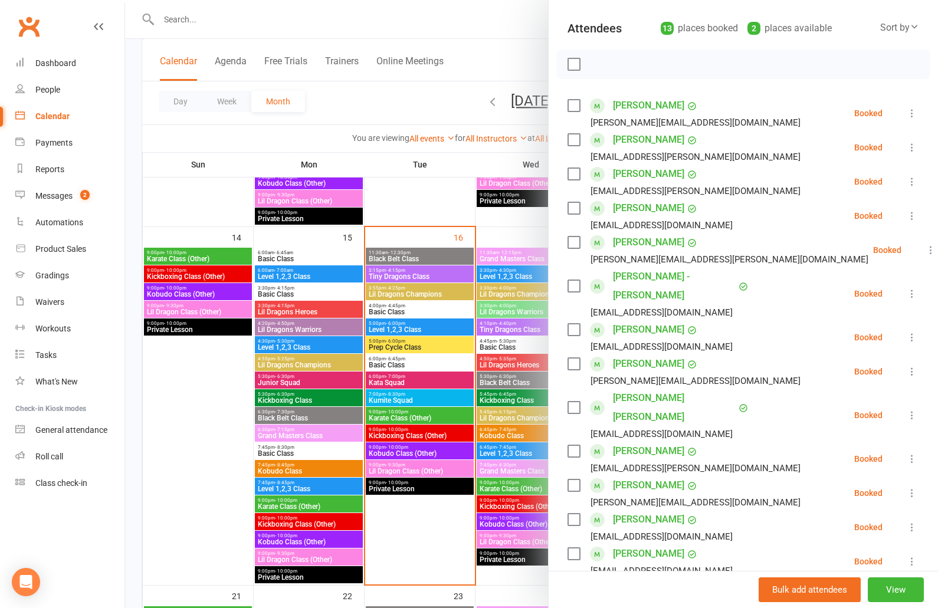
click at [429, 358] on div at bounding box center [531, 304] width 813 height 608
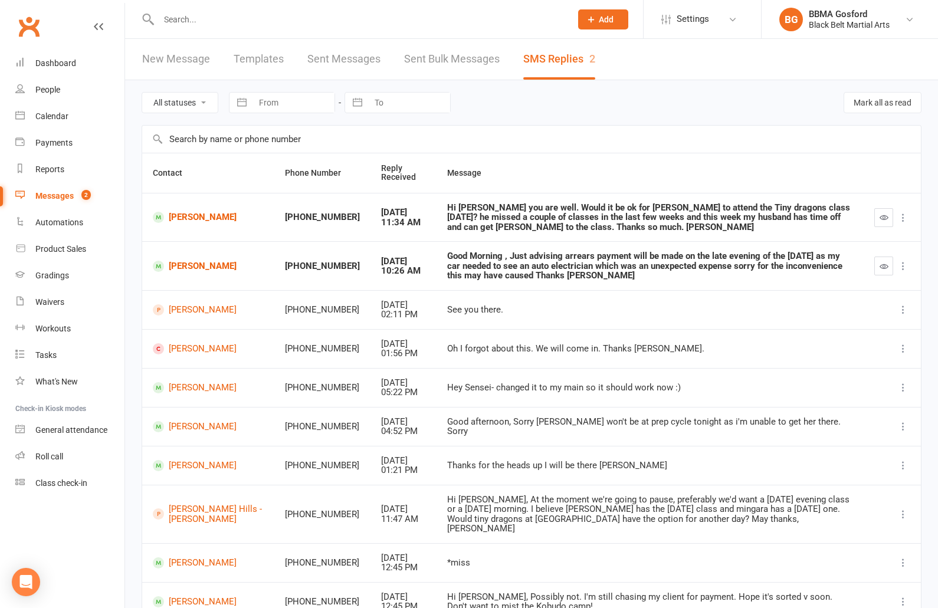
click at [191, 20] on input "text" at bounding box center [359, 19] width 408 height 17
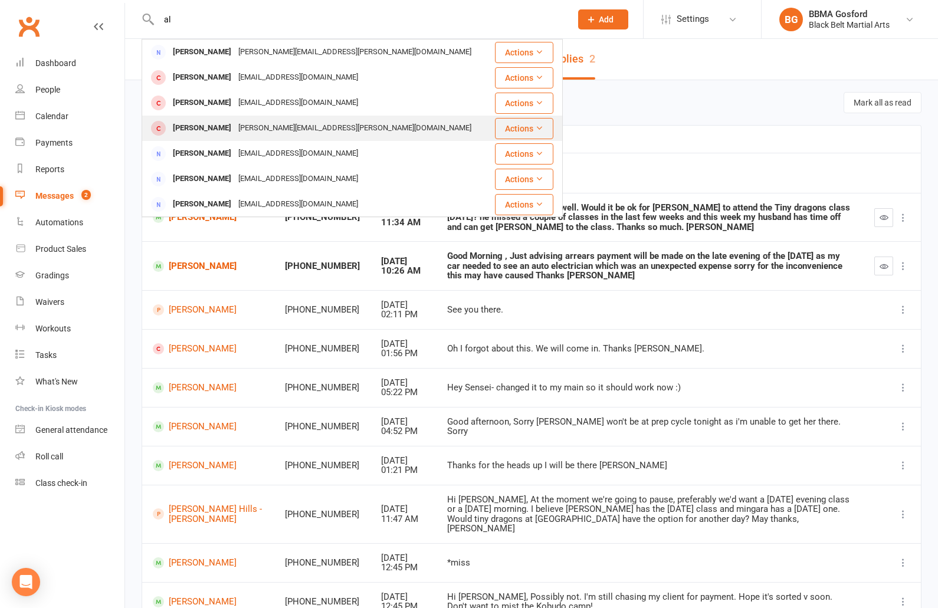
type input "a"
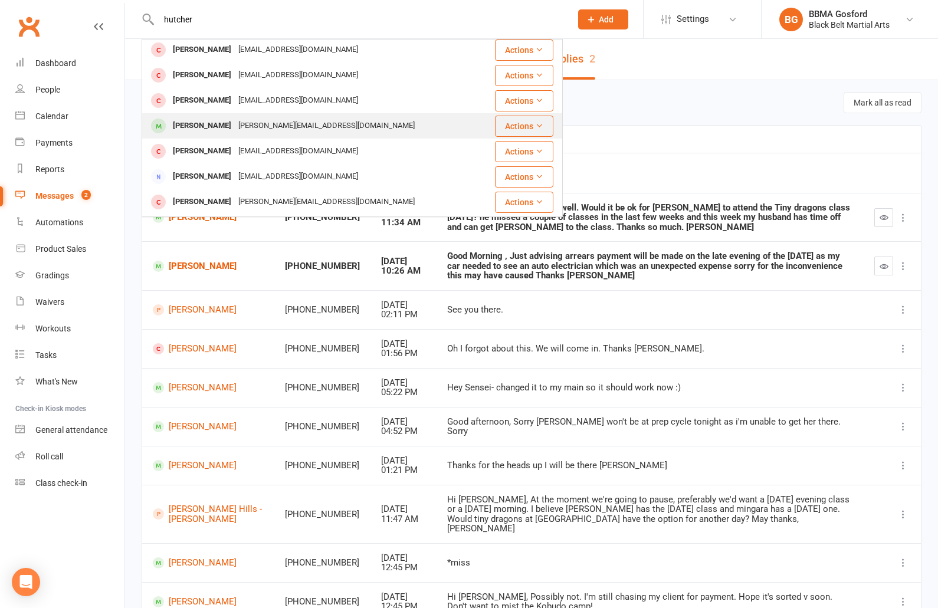
type input "hutcher"
click at [250, 125] on div "elissa.pearl@hotmail.com" at bounding box center [326, 125] width 183 height 17
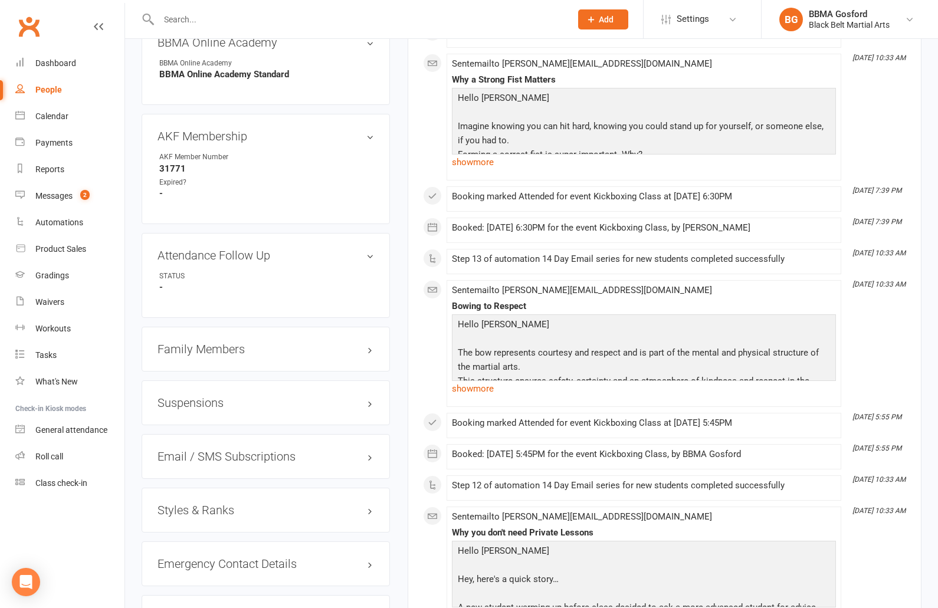
scroll to position [835, 0]
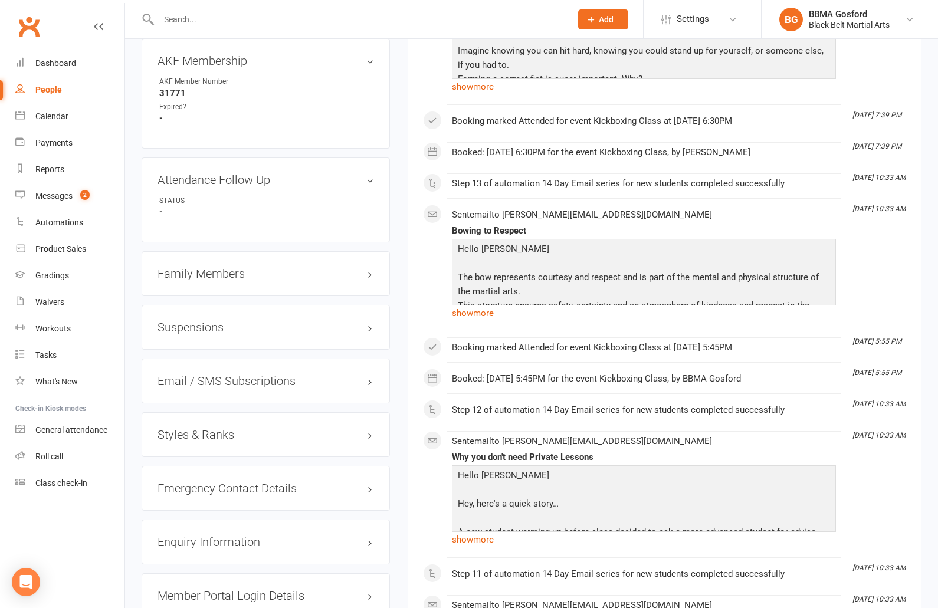
click at [204, 278] on h3 "Family Members" at bounding box center [266, 273] width 217 height 13
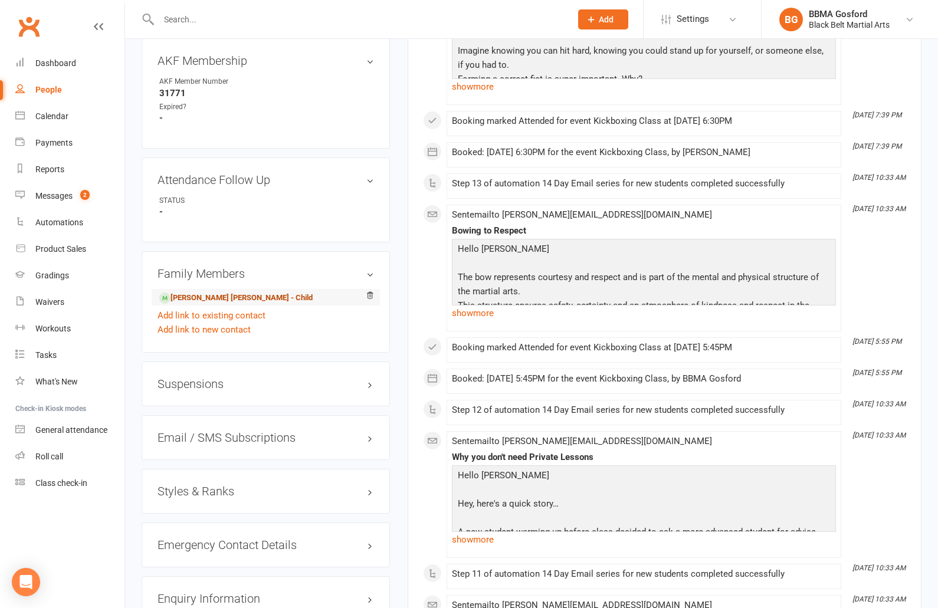
click at [203, 304] on link "Flynn Hutchison - Child" at bounding box center [235, 298] width 153 height 12
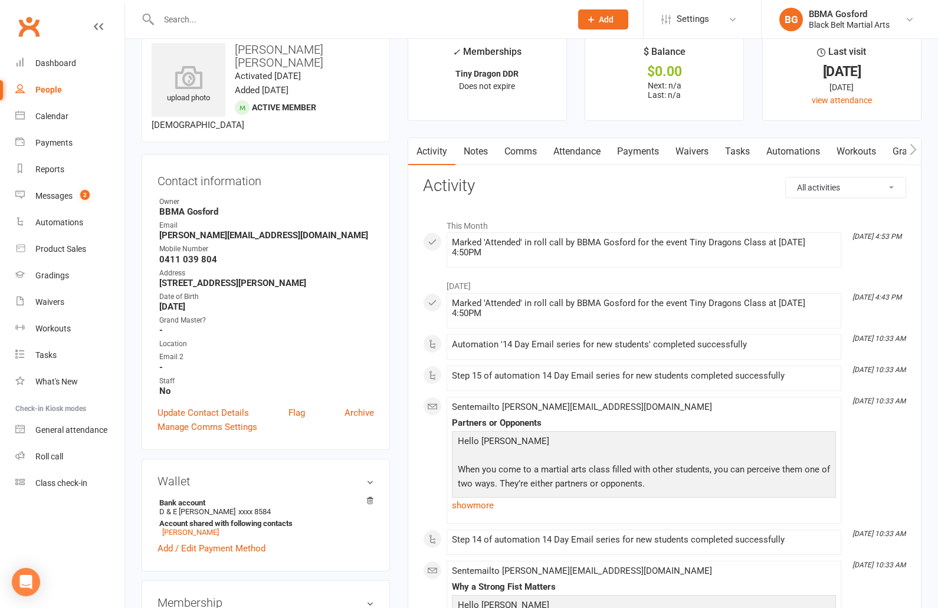
scroll to position [5, 0]
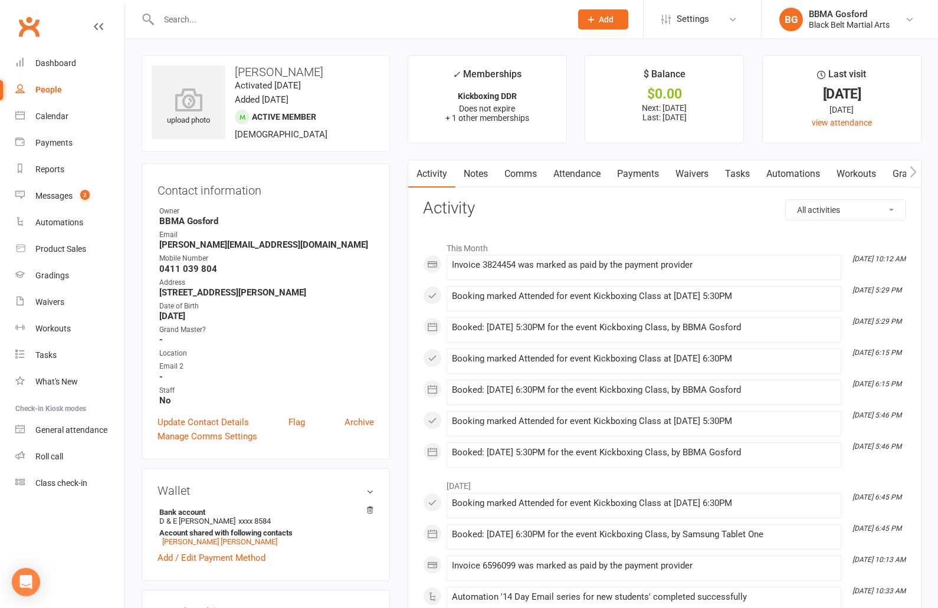
click at [191, 18] on input "text" at bounding box center [359, 19] width 408 height 17
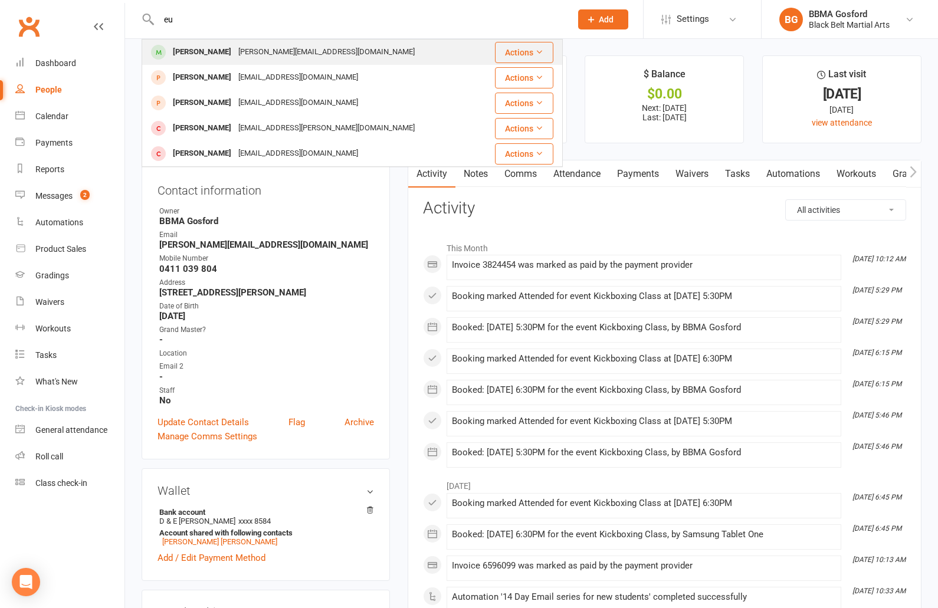
type input "e"
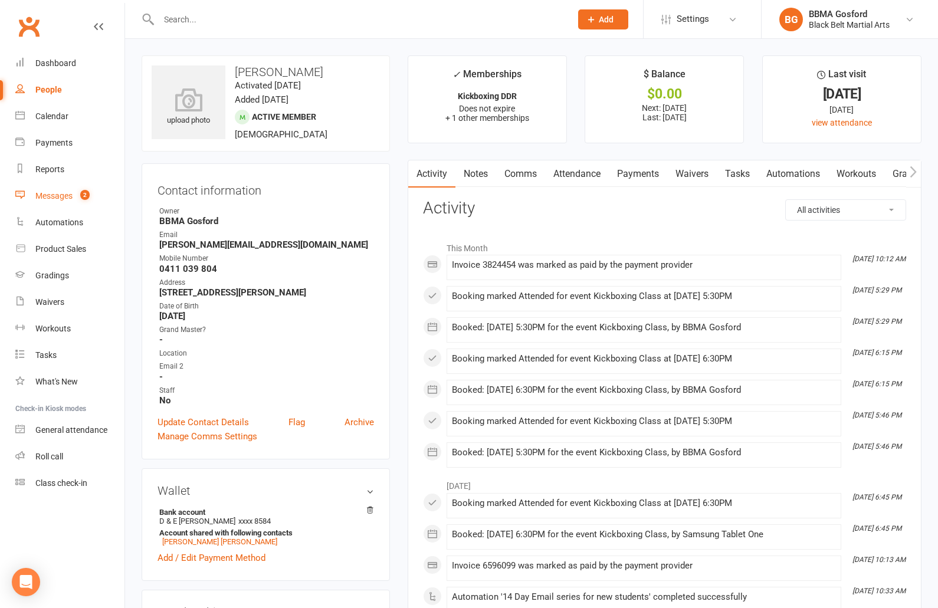
click at [36, 187] on link "Messages 2" at bounding box center [69, 196] width 109 height 27
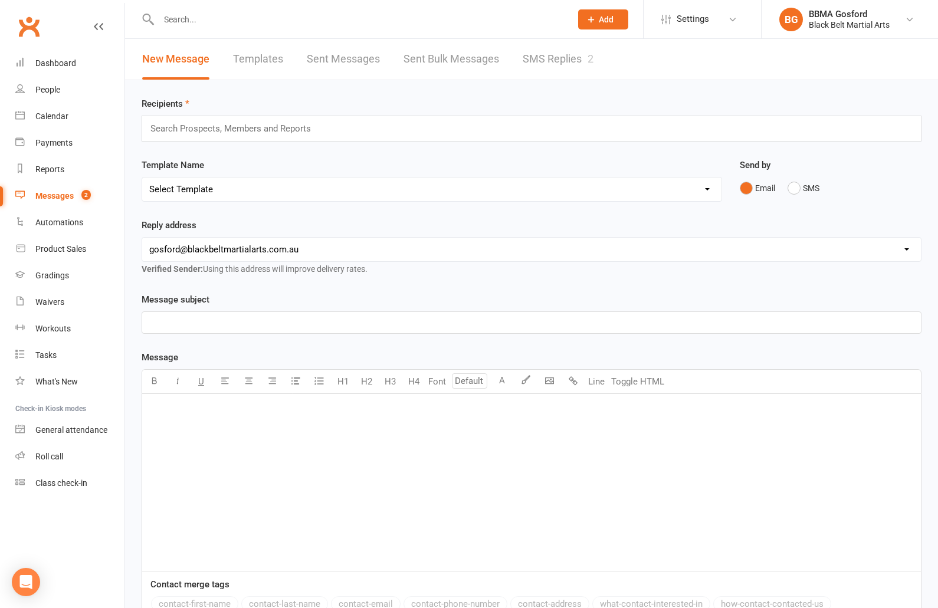
click at [564, 58] on link "SMS Replies 2" at bounding box center [558, 59] width 71 height 41
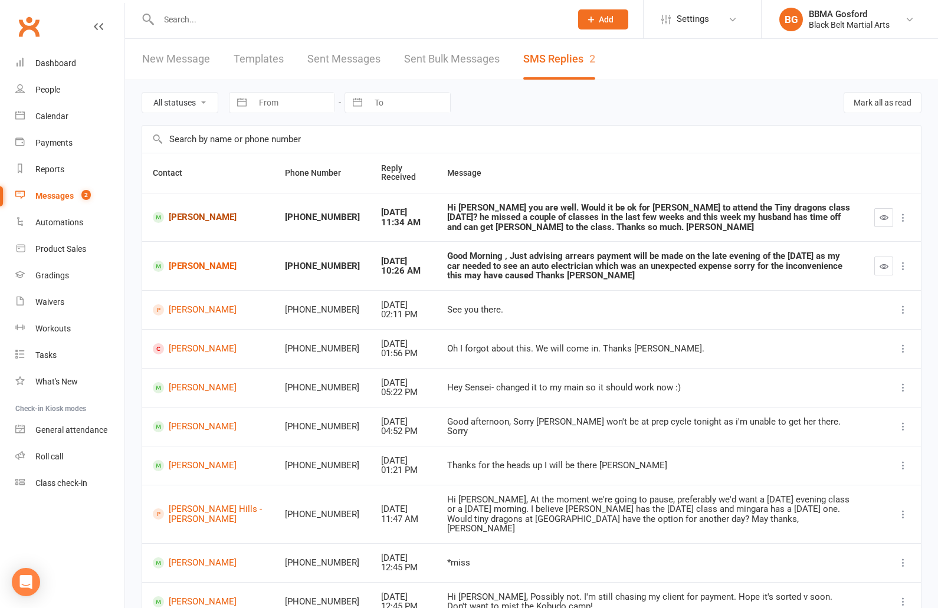
click at [202, 221] on link "Eduard Pascu" at bounding box center [208, 217] width 111 height 11
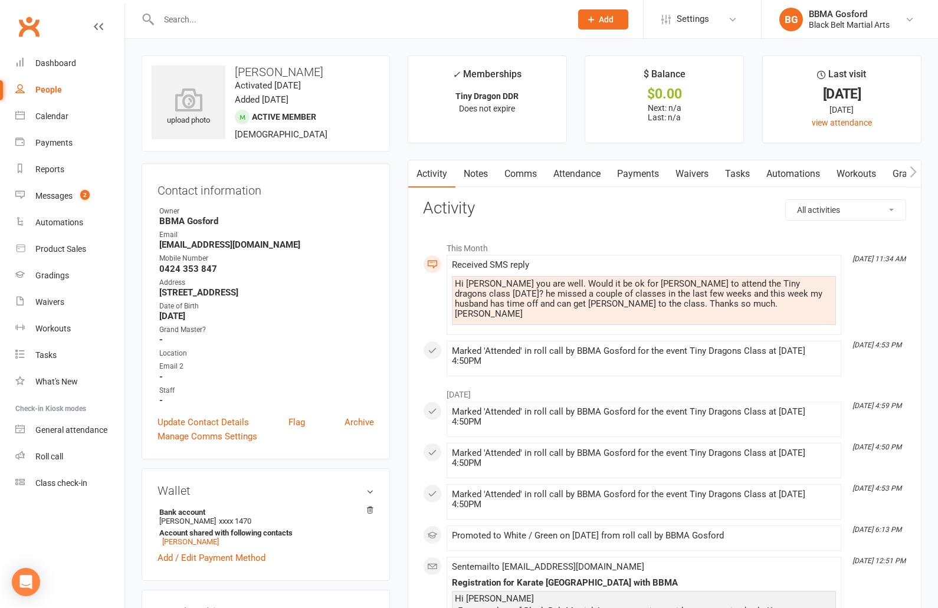
click at [522, 180] on link "Comms" at bounding box center [520, 173] width 49 height 27
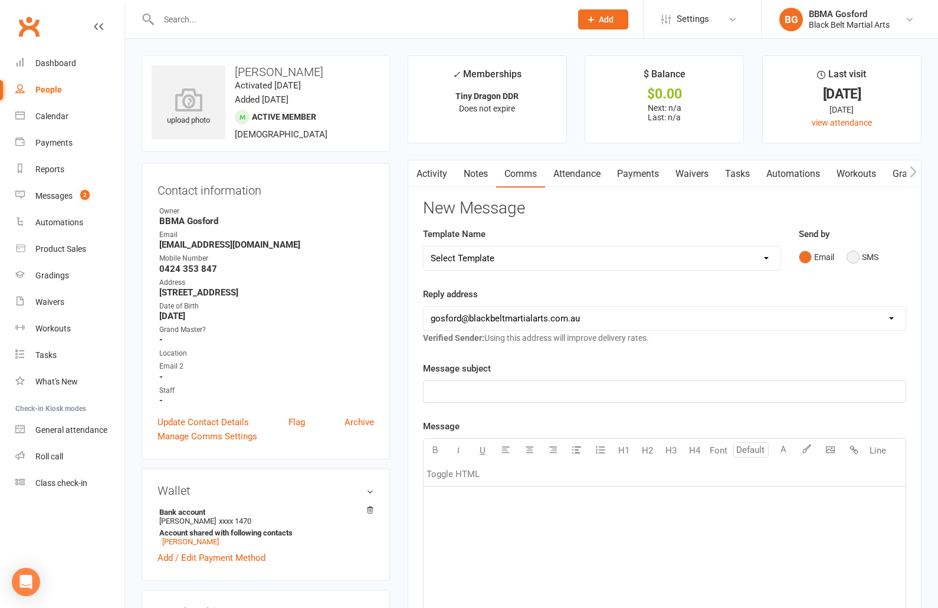
click at [852, 258] on button "SMS" at bounding box center [863, 257] width 32 height 22
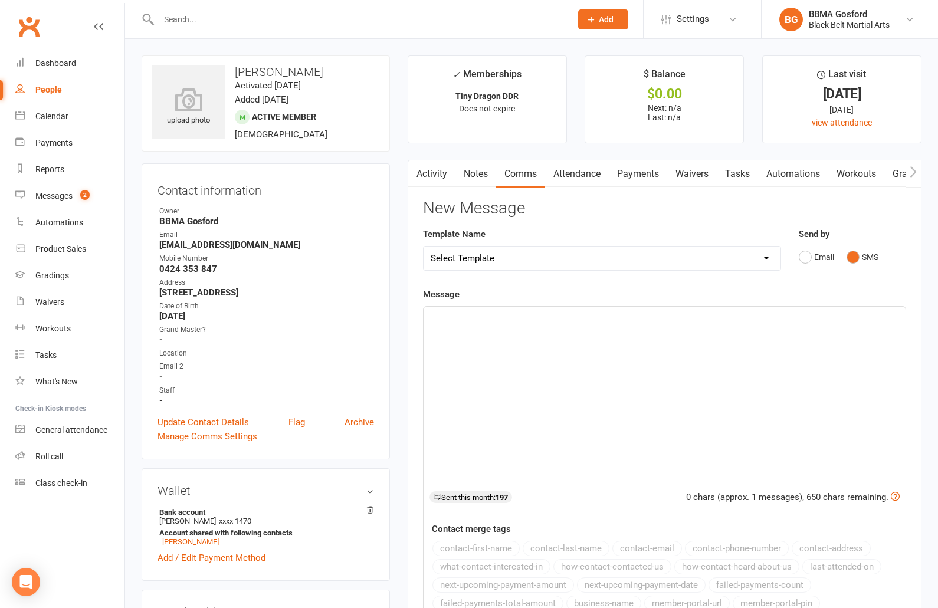
click at [755, 349] on div "﻿" at bounding box center [665, 395] width 482 height 177
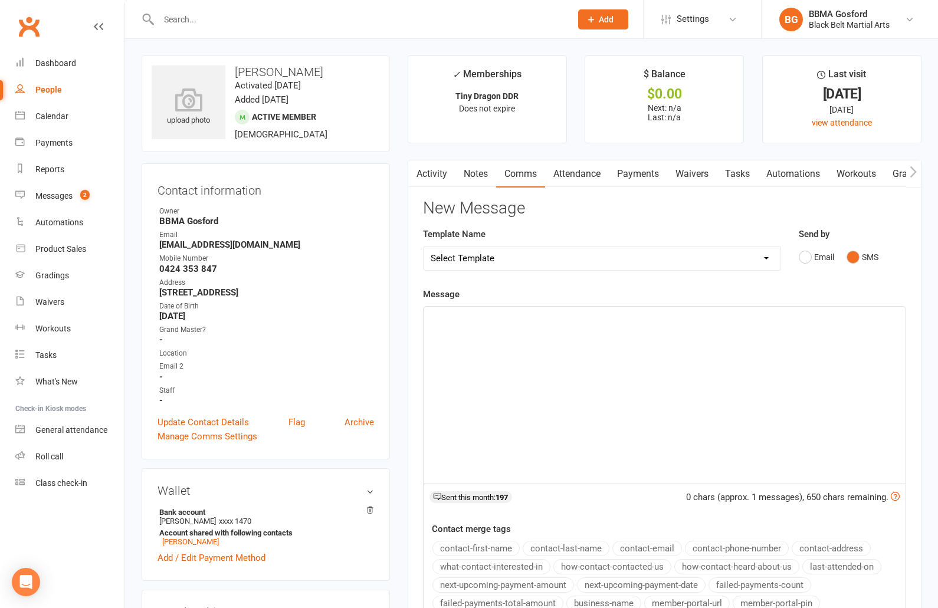
drag, startPoint x: 658, startPoint y: 288, endPoint x: 651, endPoint y: 285, distance: 7.7
click at [651, 285] on div "New Message Template Name Select Template [Email] Active Kids Voucher [Email] B…" at bounding box center [664, 456] width 483 height 515
click at [47, 54] on link "Dashboard" at bounding box center [69, 63] width 109 height 27
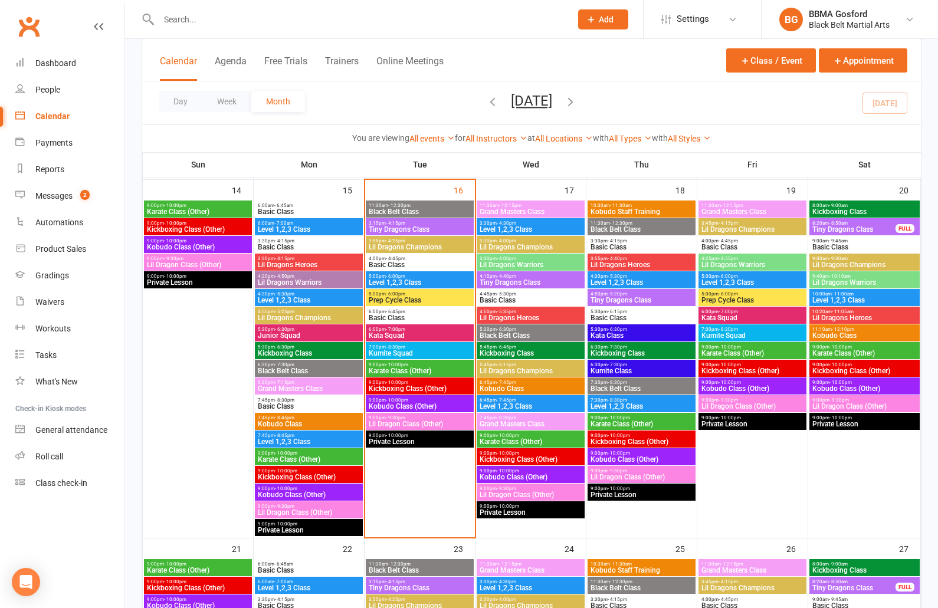
scroll to position [786, 0]
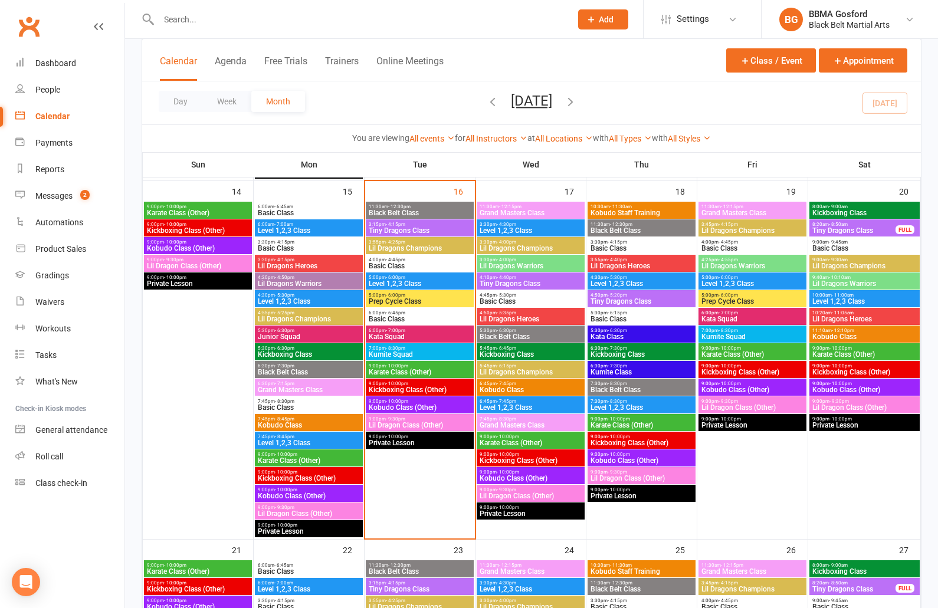
click at [498, 280] on span "Tiny Dragons Class" at bounding box center [530, 283] width 103 height 7
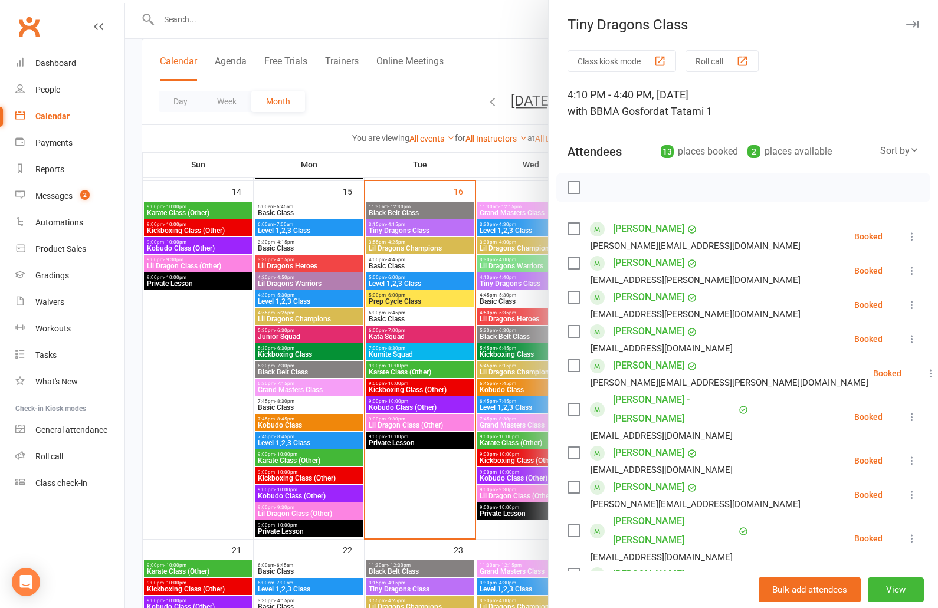
click at [432, 274] on div at bounding box center [531, 304] width 813 height 608
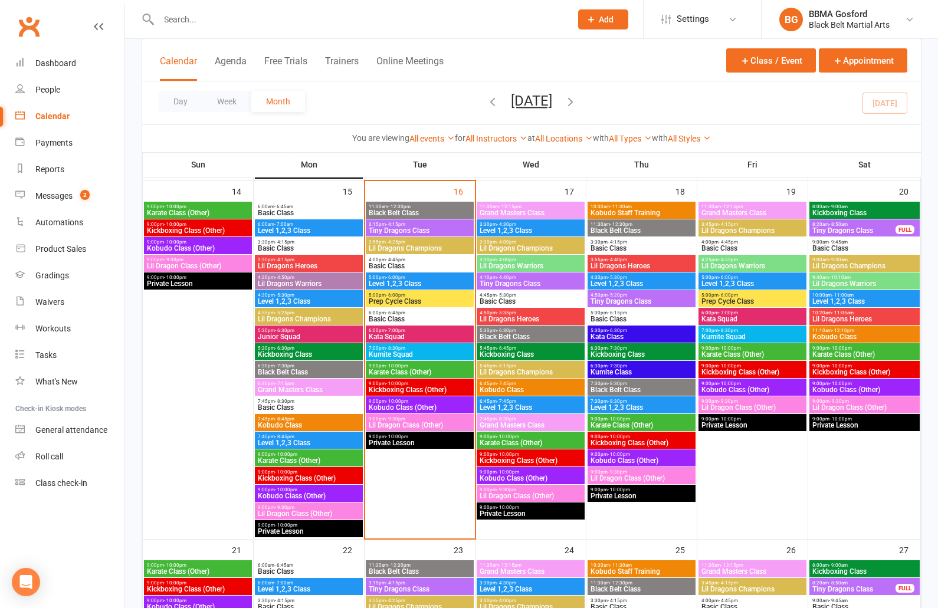
click at [837, 228] on span "Tiny Dragons Class" at bounding box center [854, 230] width 84 height 7
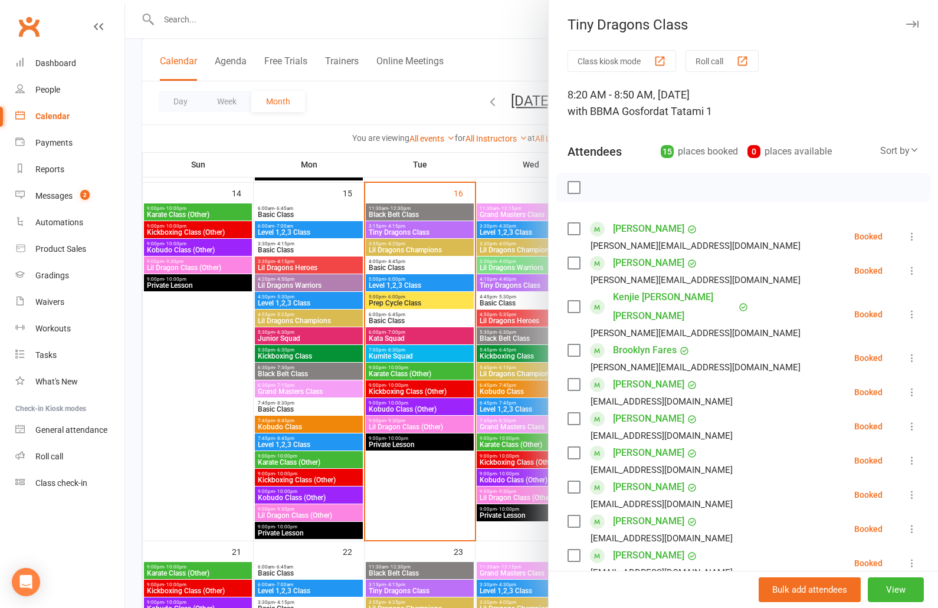
click at [423, 278] on div at bounding box center [531, 304] width 813 height 608
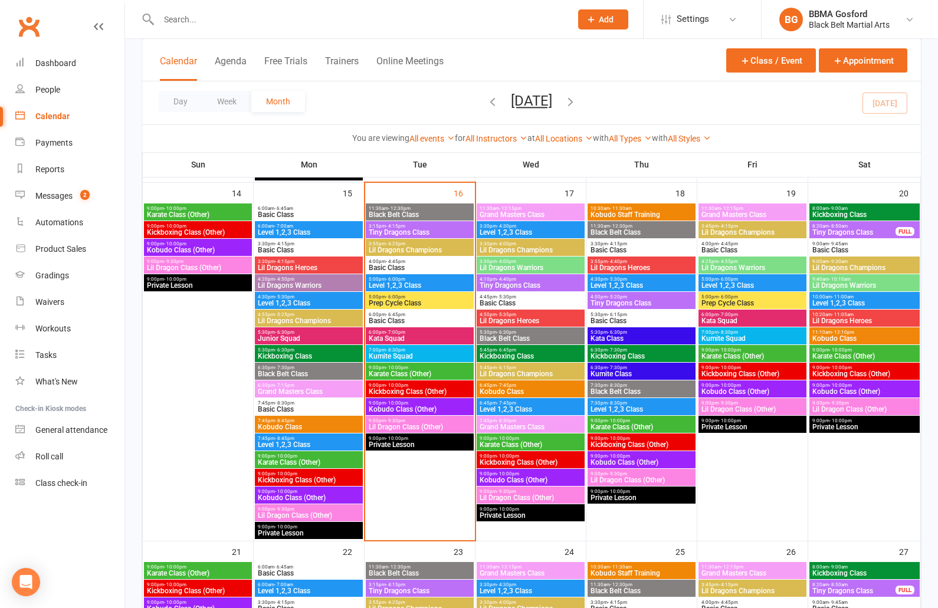
click at [507, 281] on span "- 4:40pm" at bounding box center [506, 279] width 19 height 5
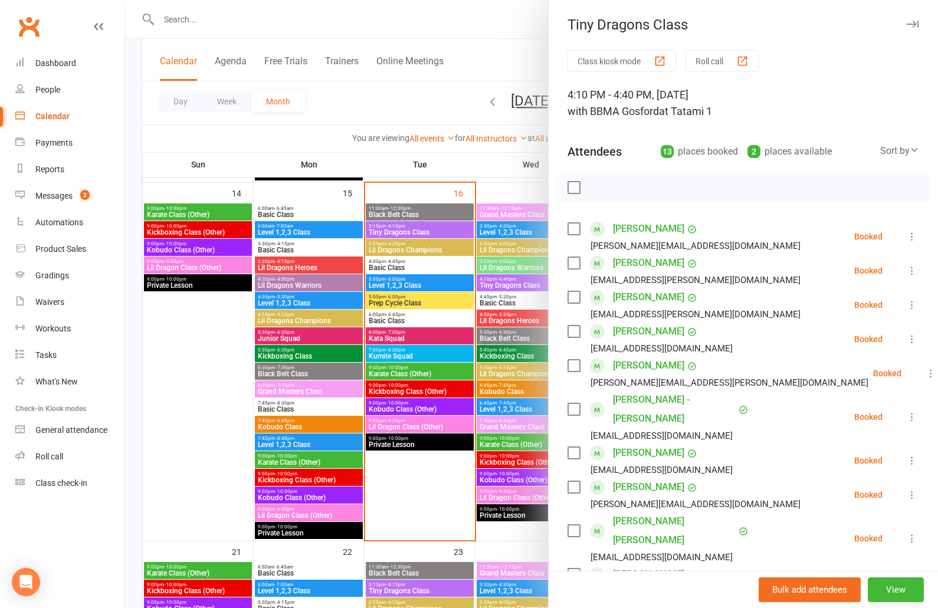
scroll to position [51, 0]
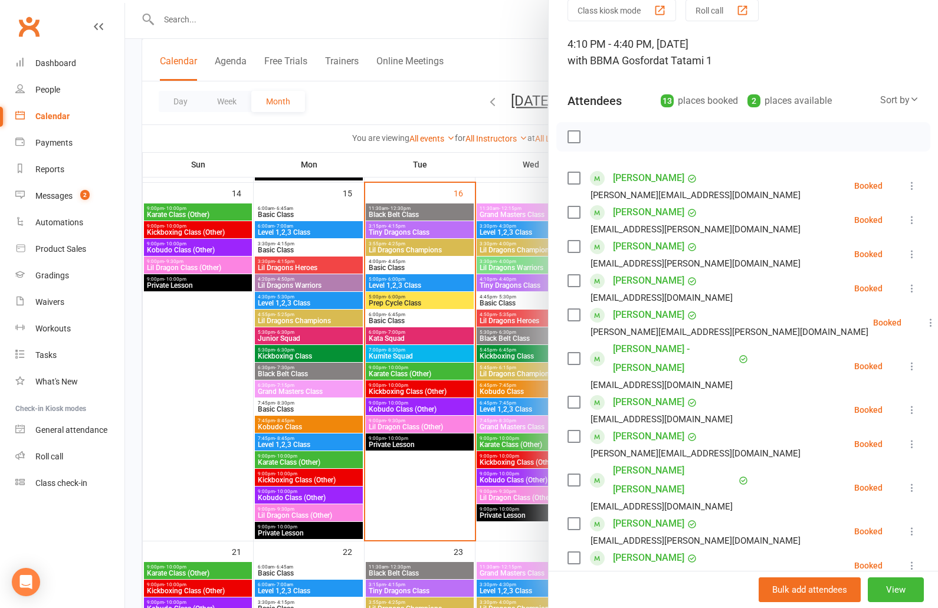
click at [351, 282] on div at bounding box center [531, 304] width 813 height 608
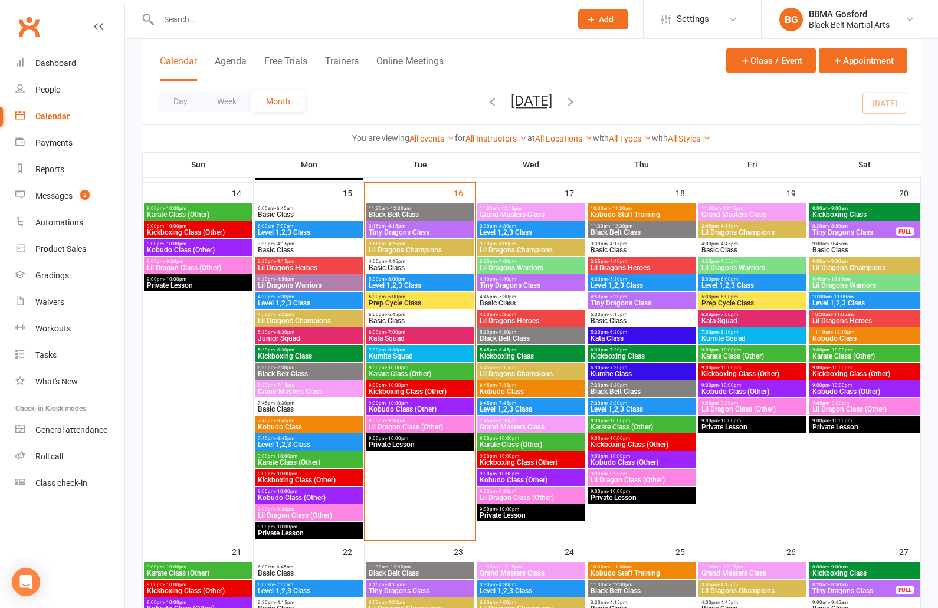
click at [527, 287] on span "Tiny Dragons Class" at bounding box center [530, 285] width 103 height 7
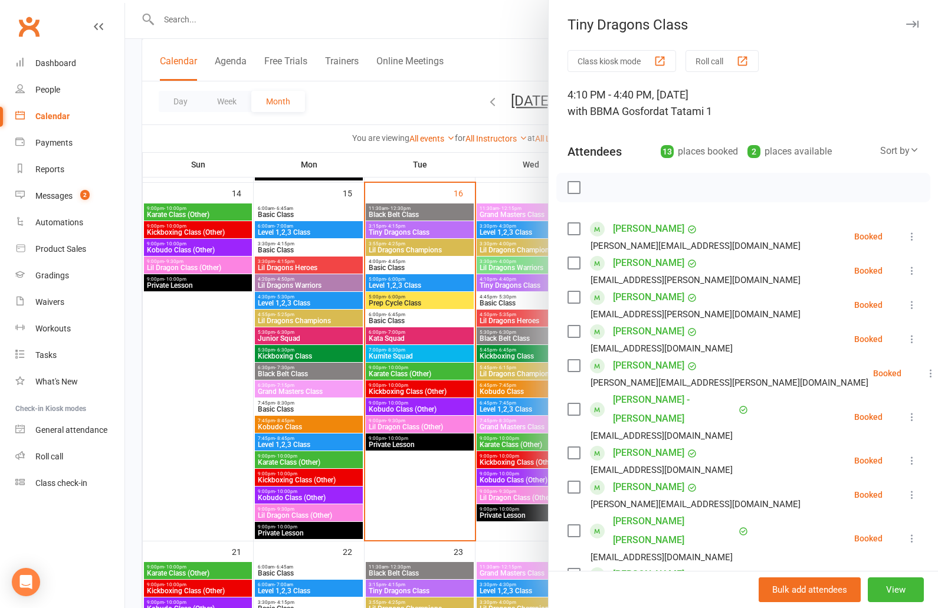
click at [481, 303] on div at bounding box center [531, 304] width 813 height 608
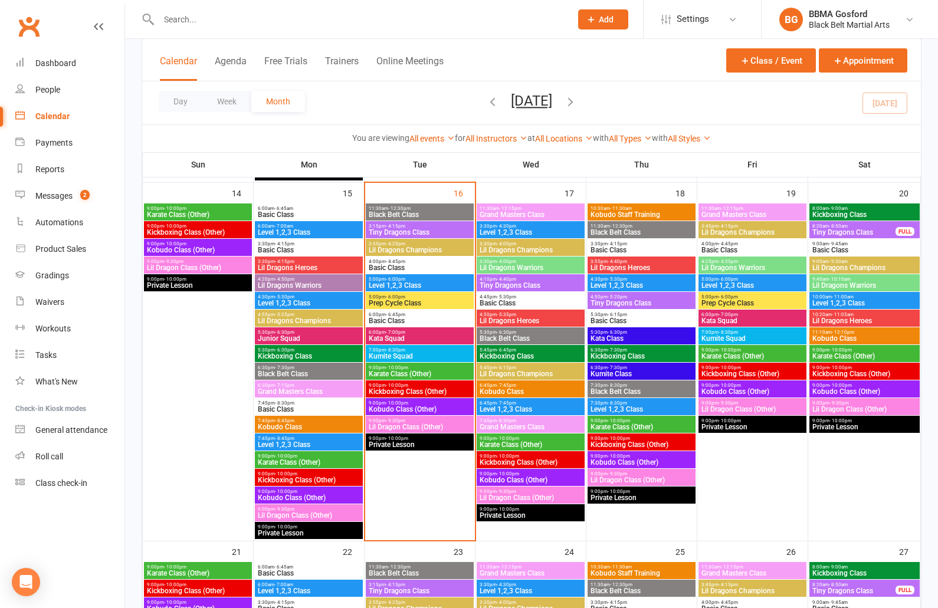
scroll to position [782, 0]
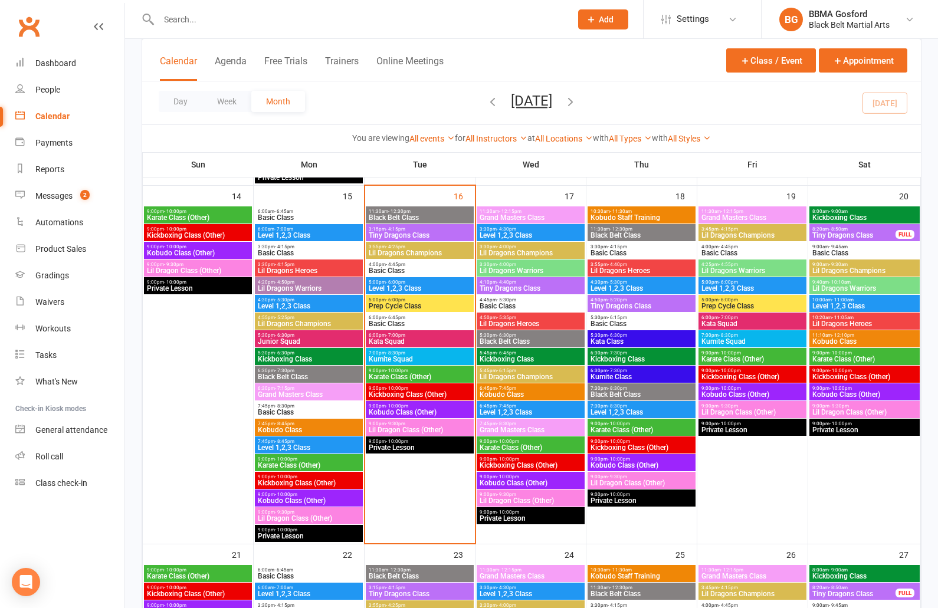
click at [824, 232] on span "Tiny Dragons Class" at bounding box center [854, 235] width 84 height 7
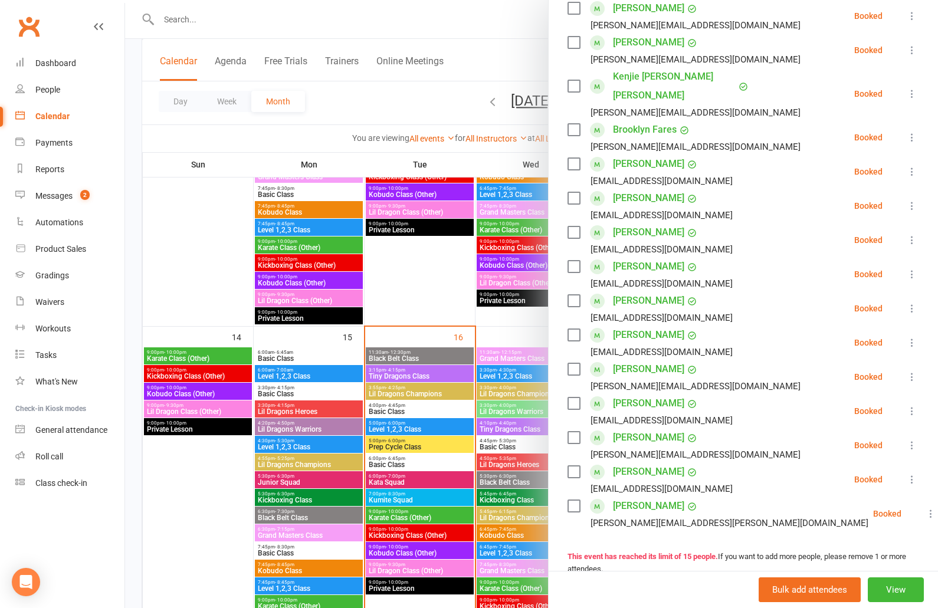
scroll to position [634, 0]
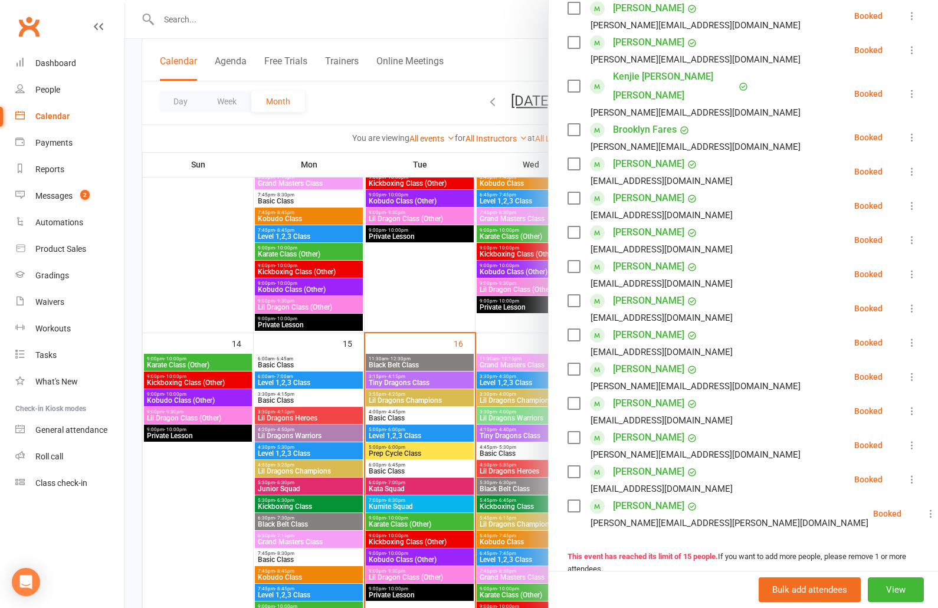
click at [431, 283] on div at bounding box center [531, 304] width 813 height 608
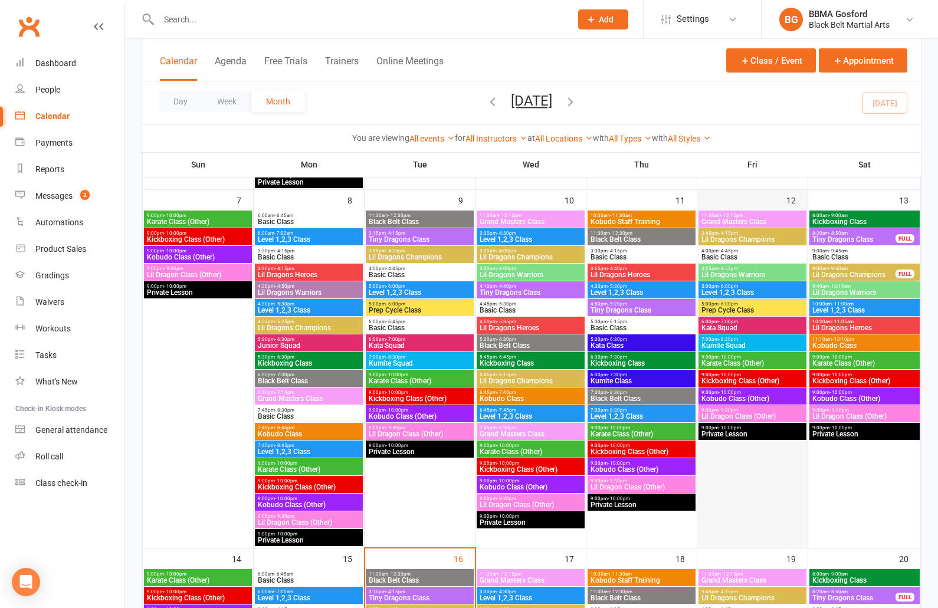
scroll to position [391, 0]
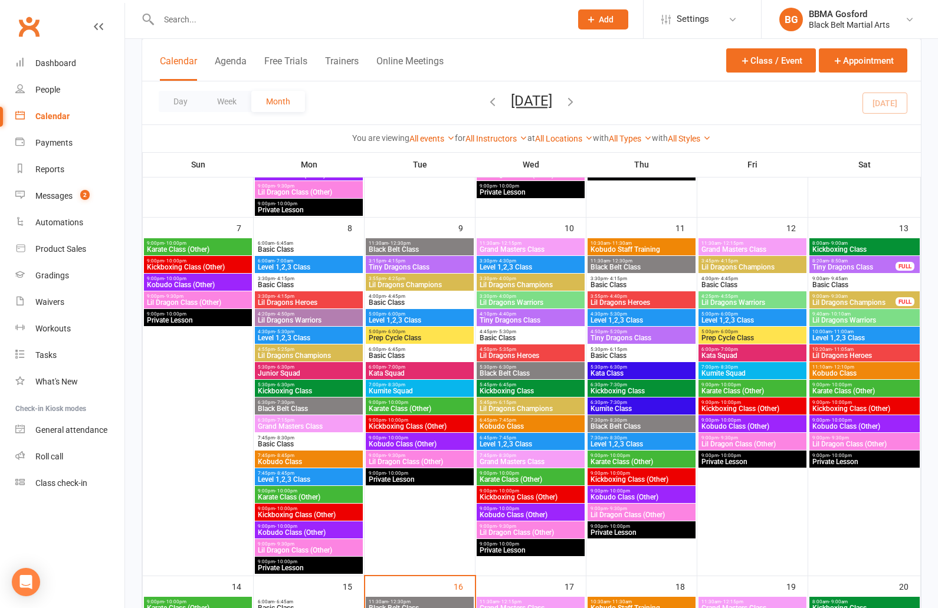
click at [828, 264] on span "Tiny Dragons Class" at bounding box center [854, 267] width 84 height 7
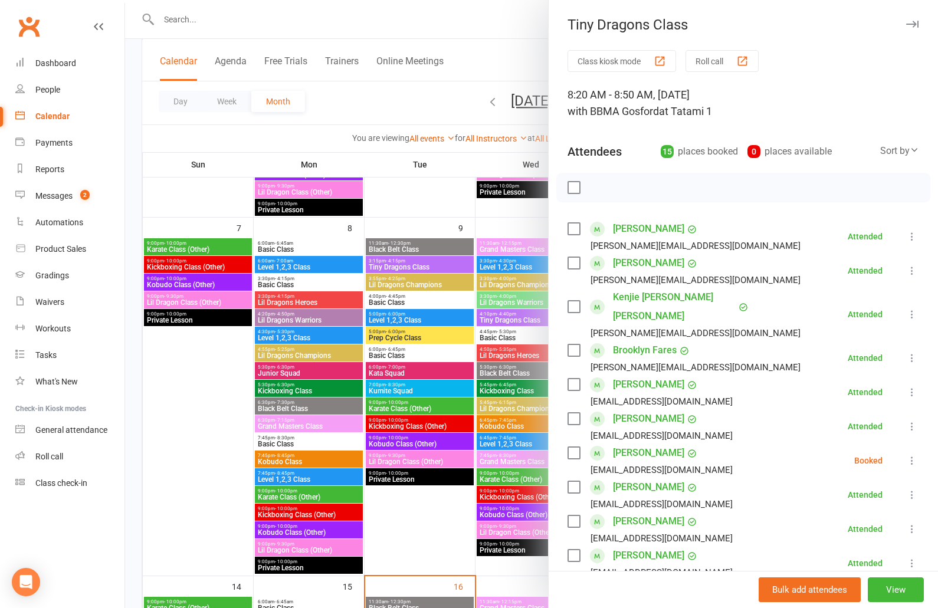
click at [708, 63] on button "Roll call" at bounding box center [722, 61] width 73 height 22
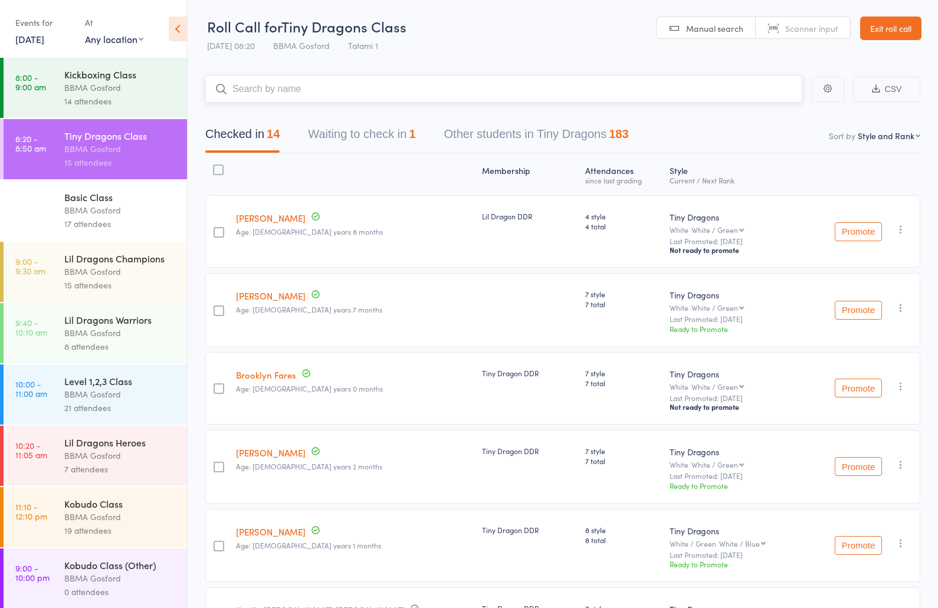
click at [352, 135] on button "Waiting to check in 1" at bounding box center [361, 137] width 107 height 31
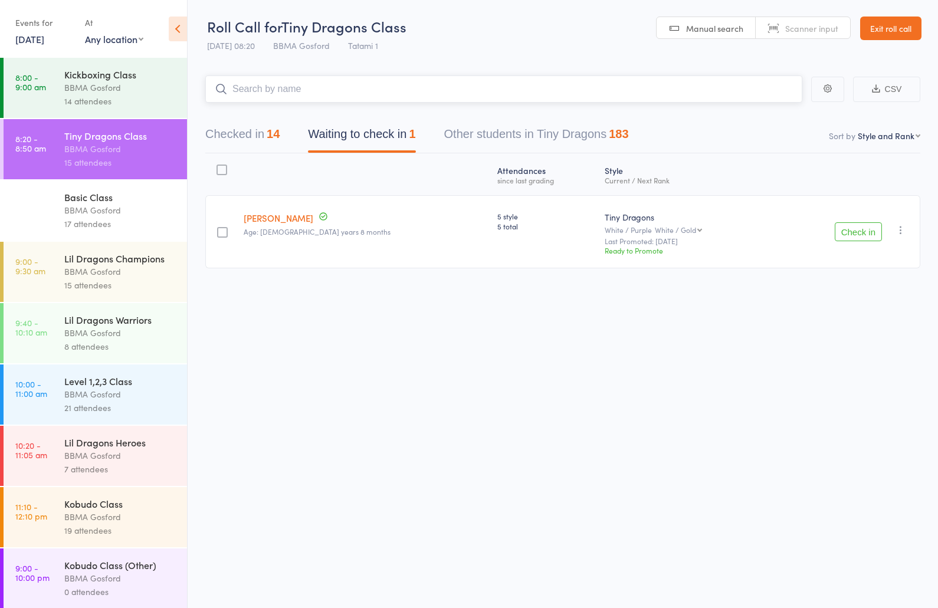
click at [254, 140] on button "Checked in 14" at bounding box center [242, 137] width 74 height 31
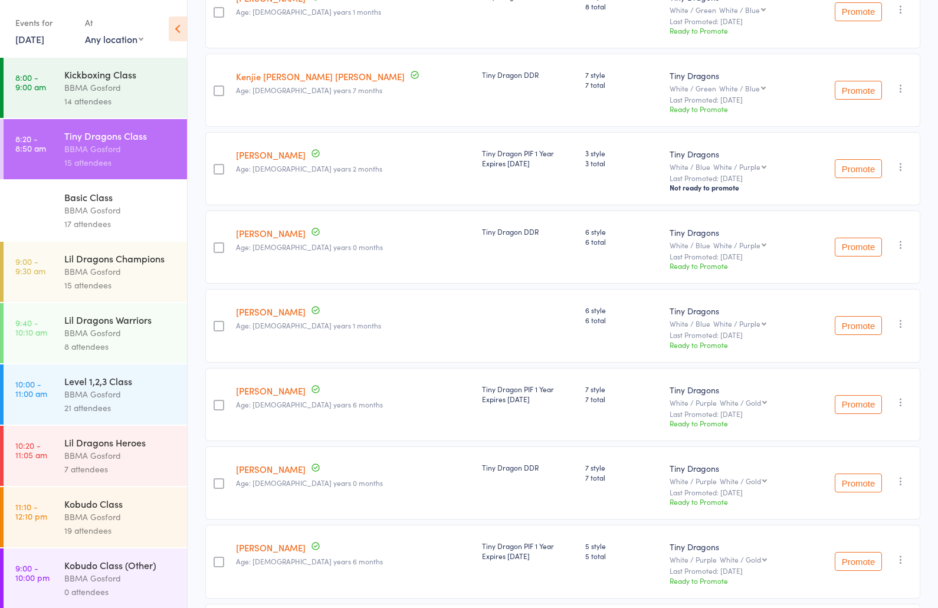
scroll to position [741, 0]
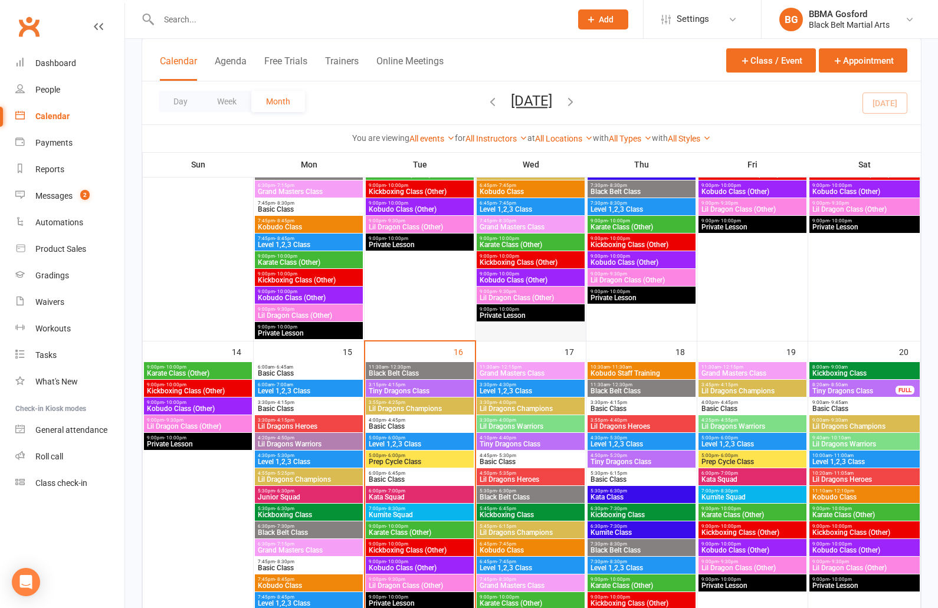
scroll to position [704, 0]
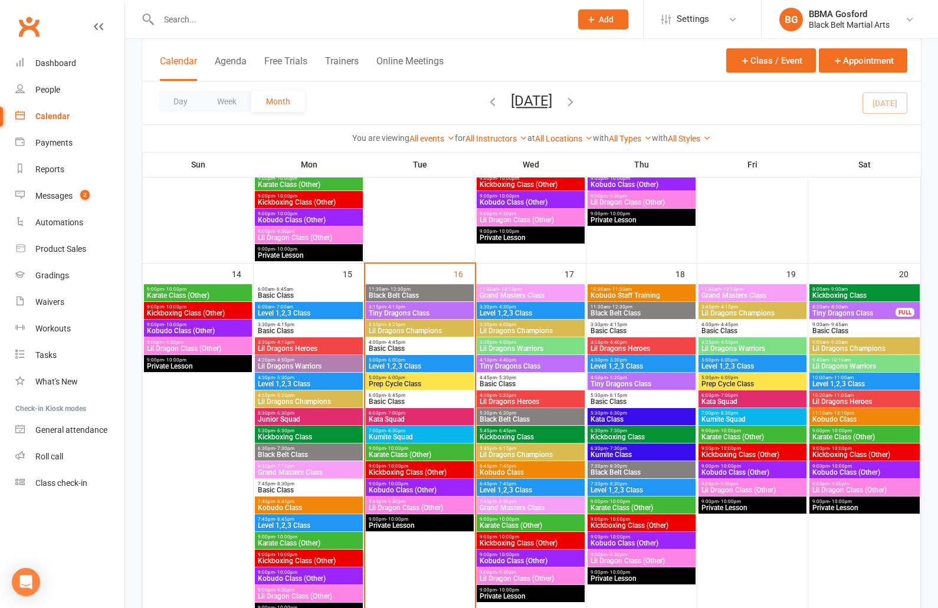
click at [497, 360] on span "- 4:40pm" at bounding box center [506, 360] width 19 height 5
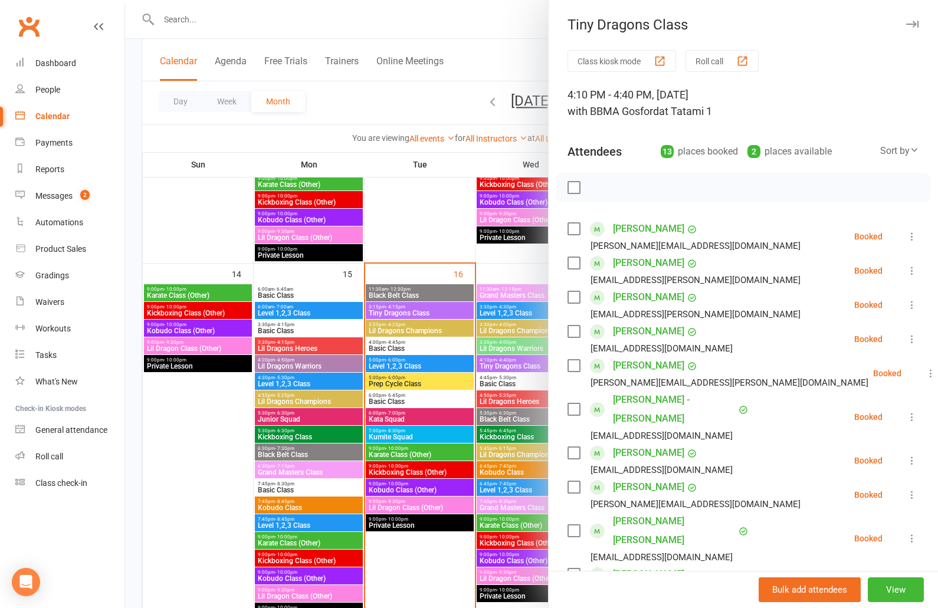
click at [442, 367] on div at bounding box center [531, 304] width 813 height 608
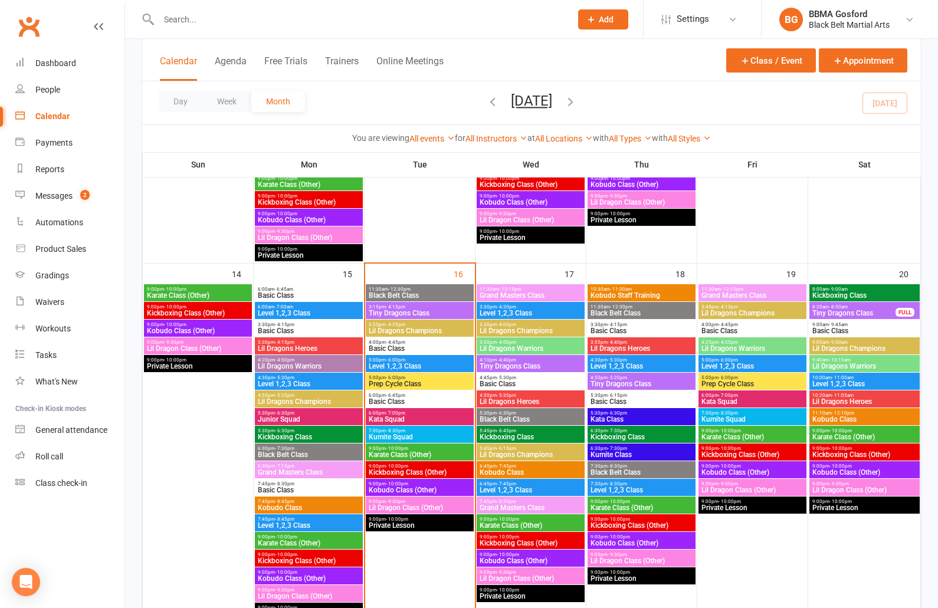
click at [525, 364] on span "Tiny Dragons Class" at bounding box center [530, 366] width 103 height 7
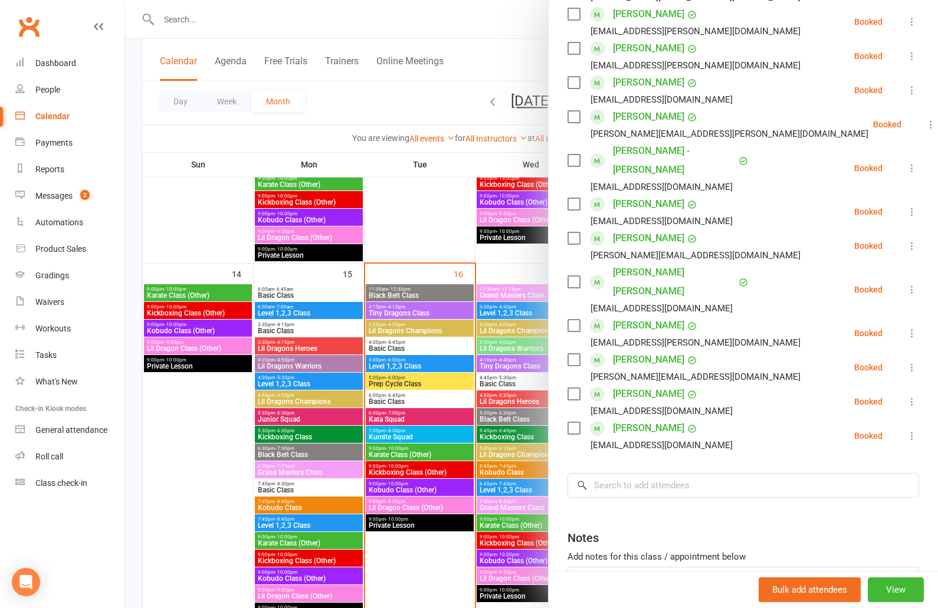
scroll to position [260, 0]
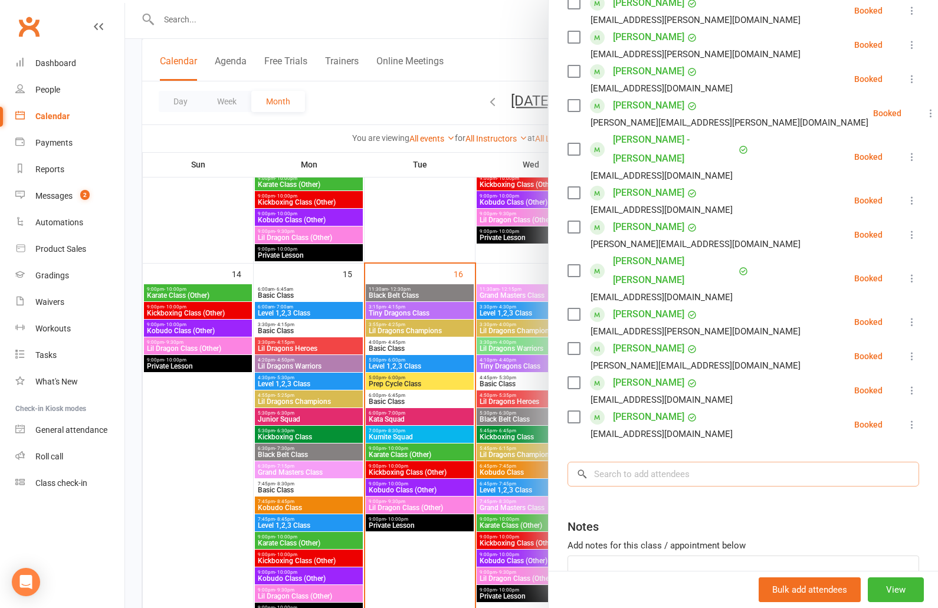
click at [657, 462] on input "search" at bounding box center [744, 474] width 352 height 25
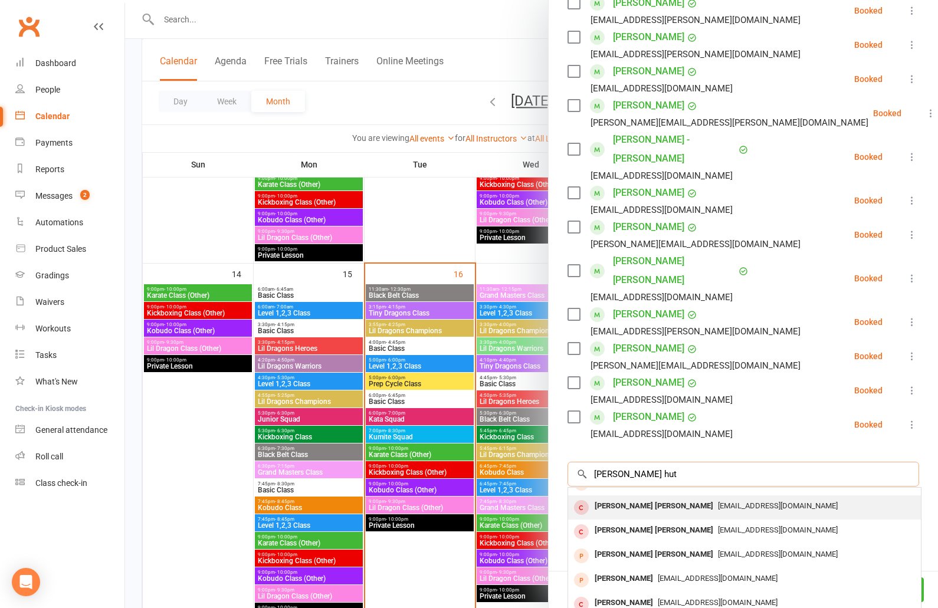
scroll to position [0, 0]
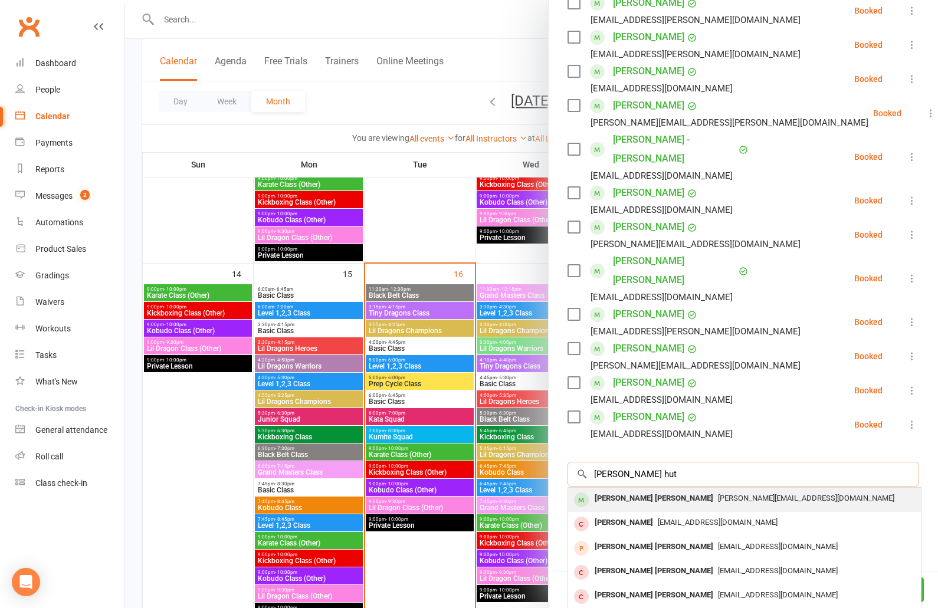
type input "[PERSON_NAME] hut"
click at [718, 494] on span "[PERSON_NAME][EMAIL_ADDRESS][DOMAIN_NAME]" at bounding box center [806, 498] width 176 height 9
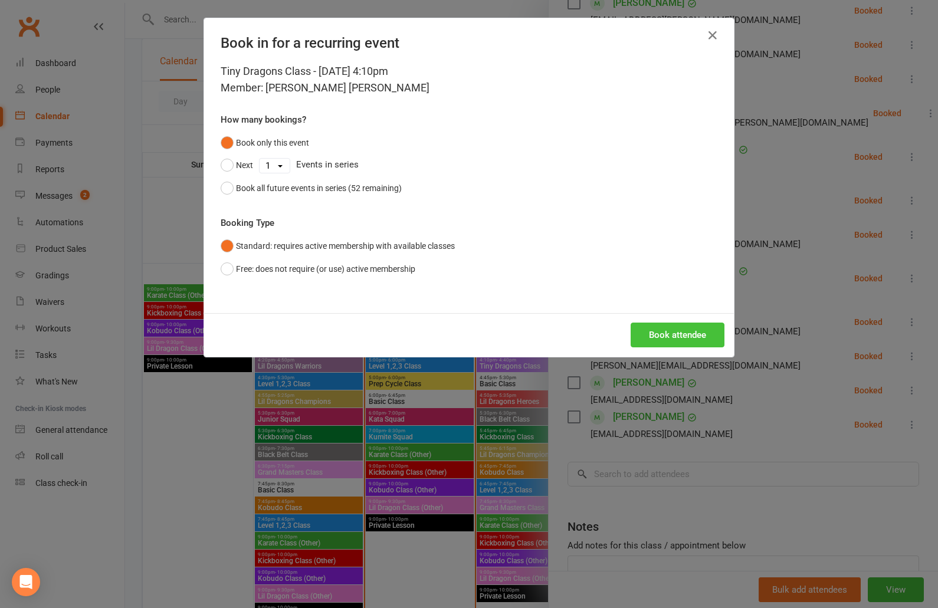
click at [701, 341] on button "Book attendee" at bounding box center [678, 335] width 94 height 25
